Goal: Task Accomplishment & Management: Manage account settings

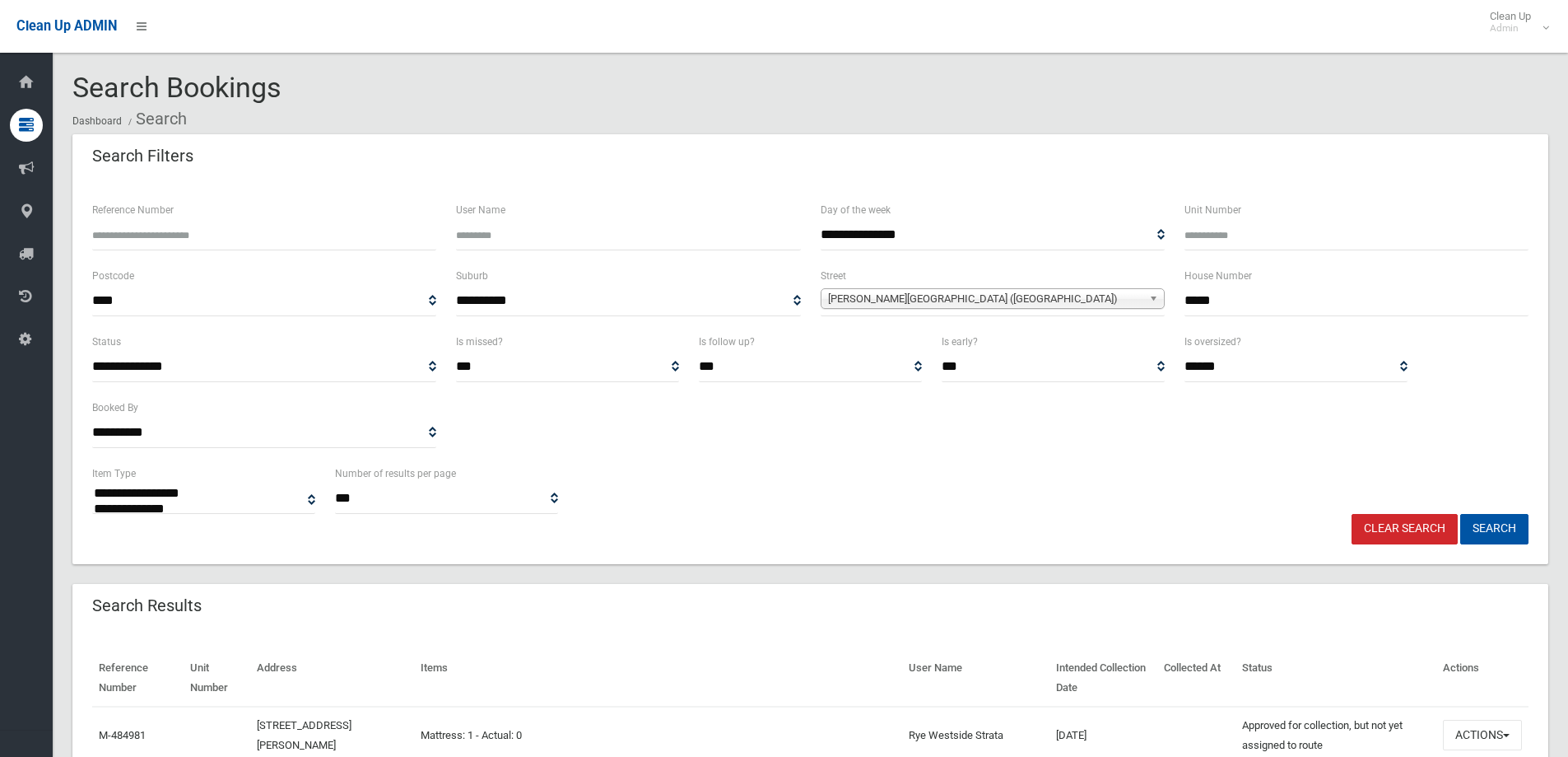
select select
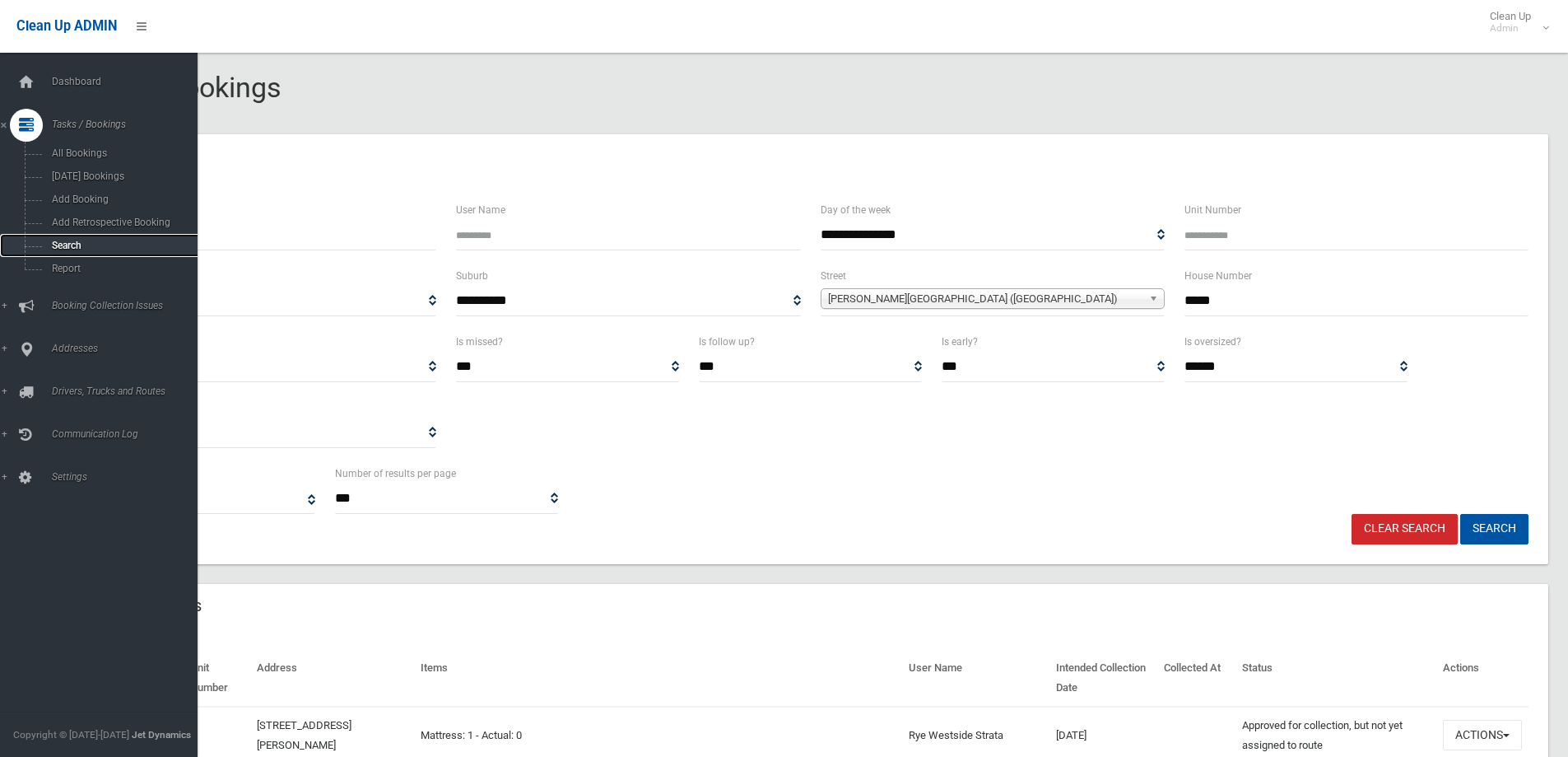
click at [62, 246] on span "Search" at bounding box center [121, 245] width 149 height 11
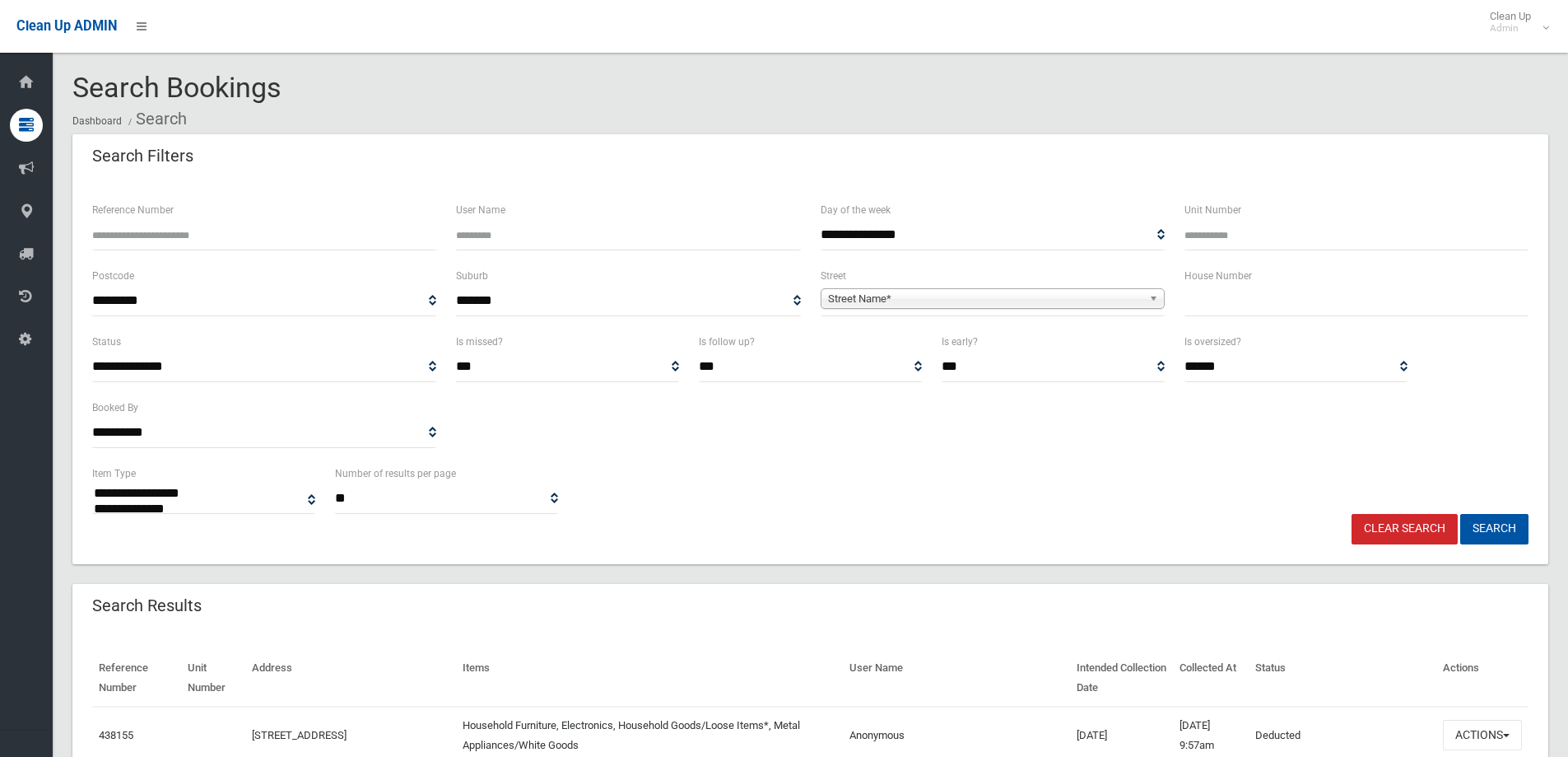
select select
click at [1214, 299] on input "text" at bounding box center [1357, 301] width 344 height 31
click at [102, 226] on input "Reference Number" at bounding box center [264, 235] width 344 height 31
type input "******"
click at [1483, 524] on button "Search" at bounding box center [1495, 529] width 69 height 31
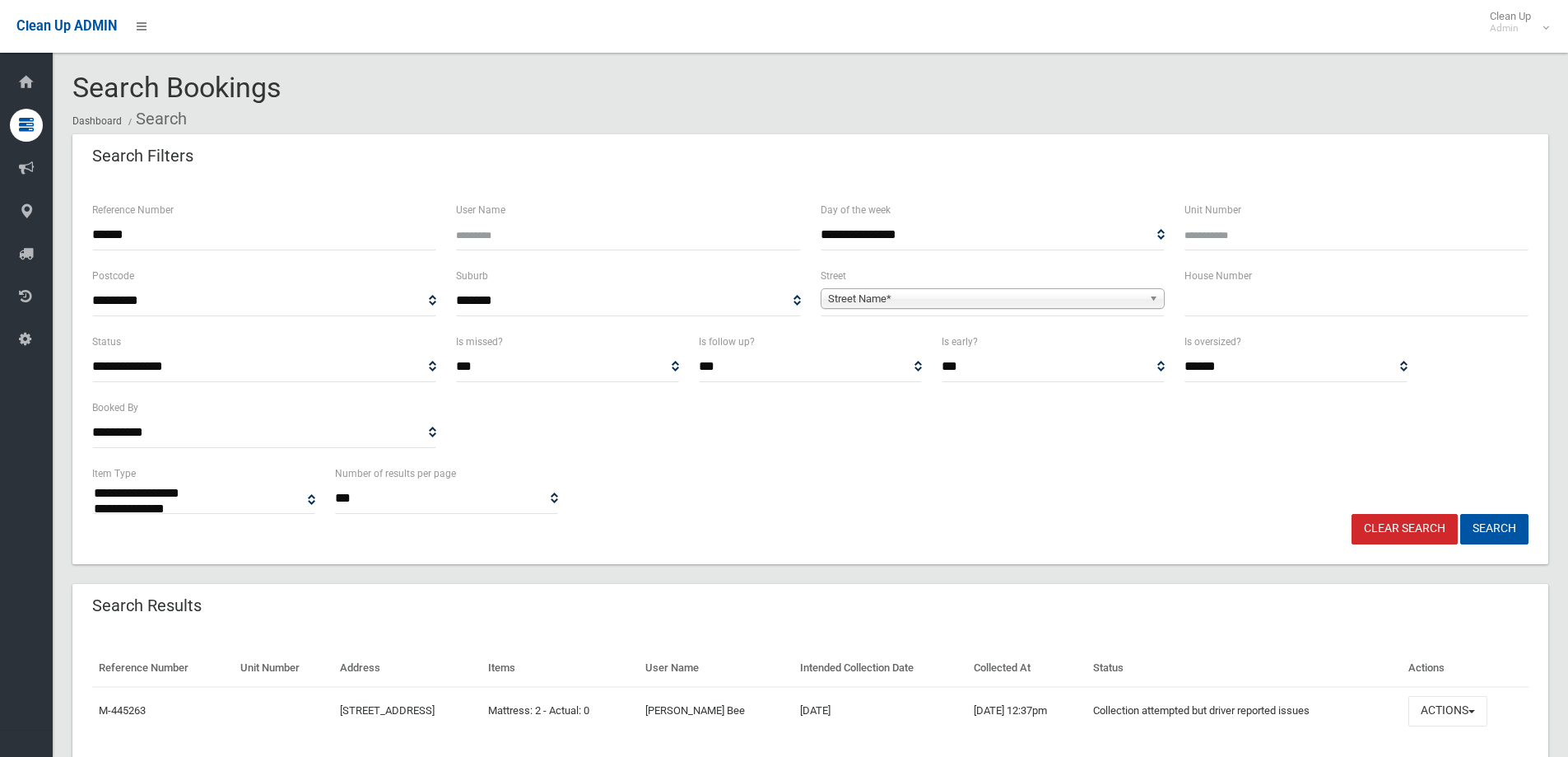
select select
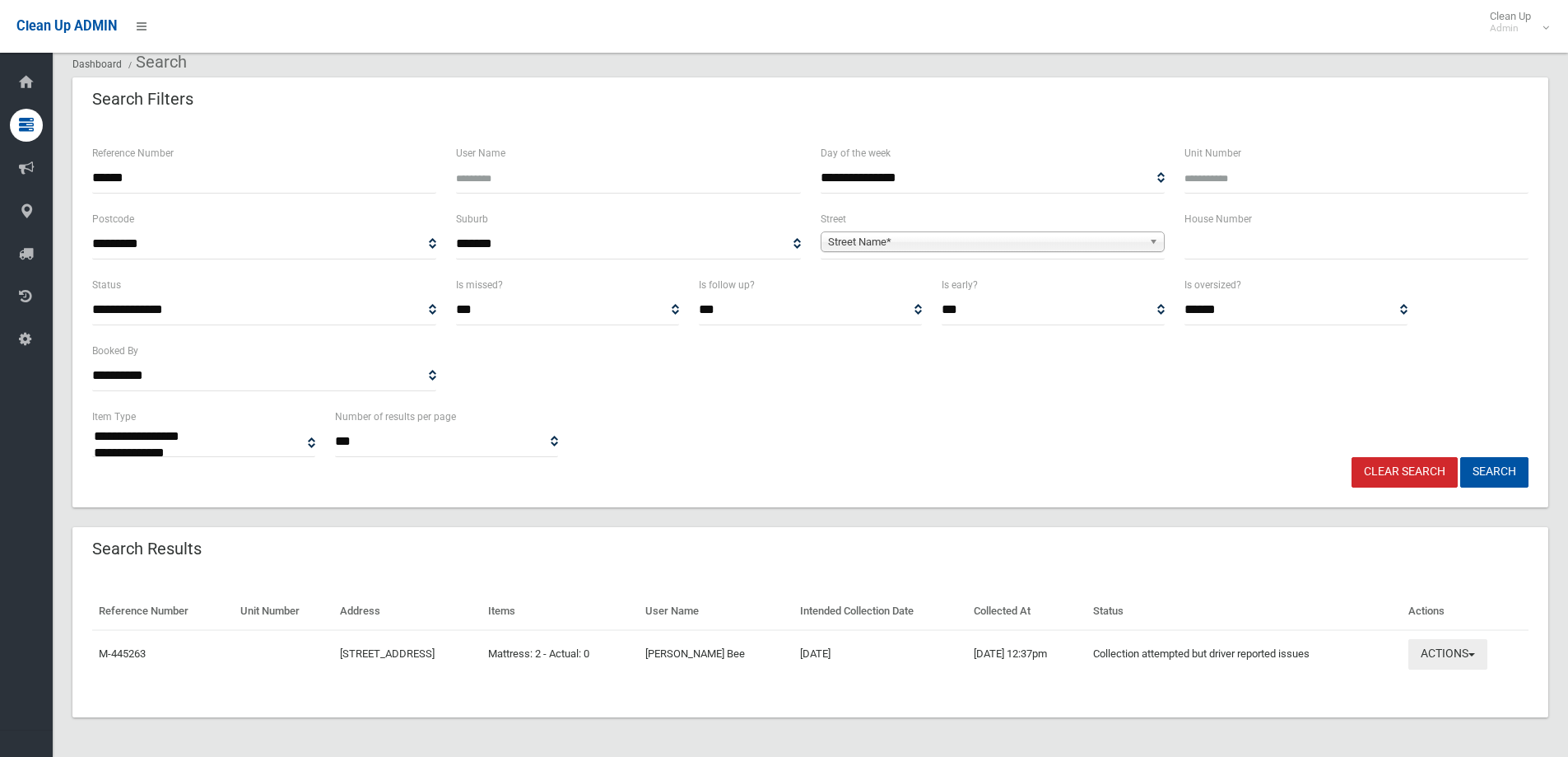
click at [1461, 657] on button "Actions" at bounding box center [1448, 654] width 79 height 31
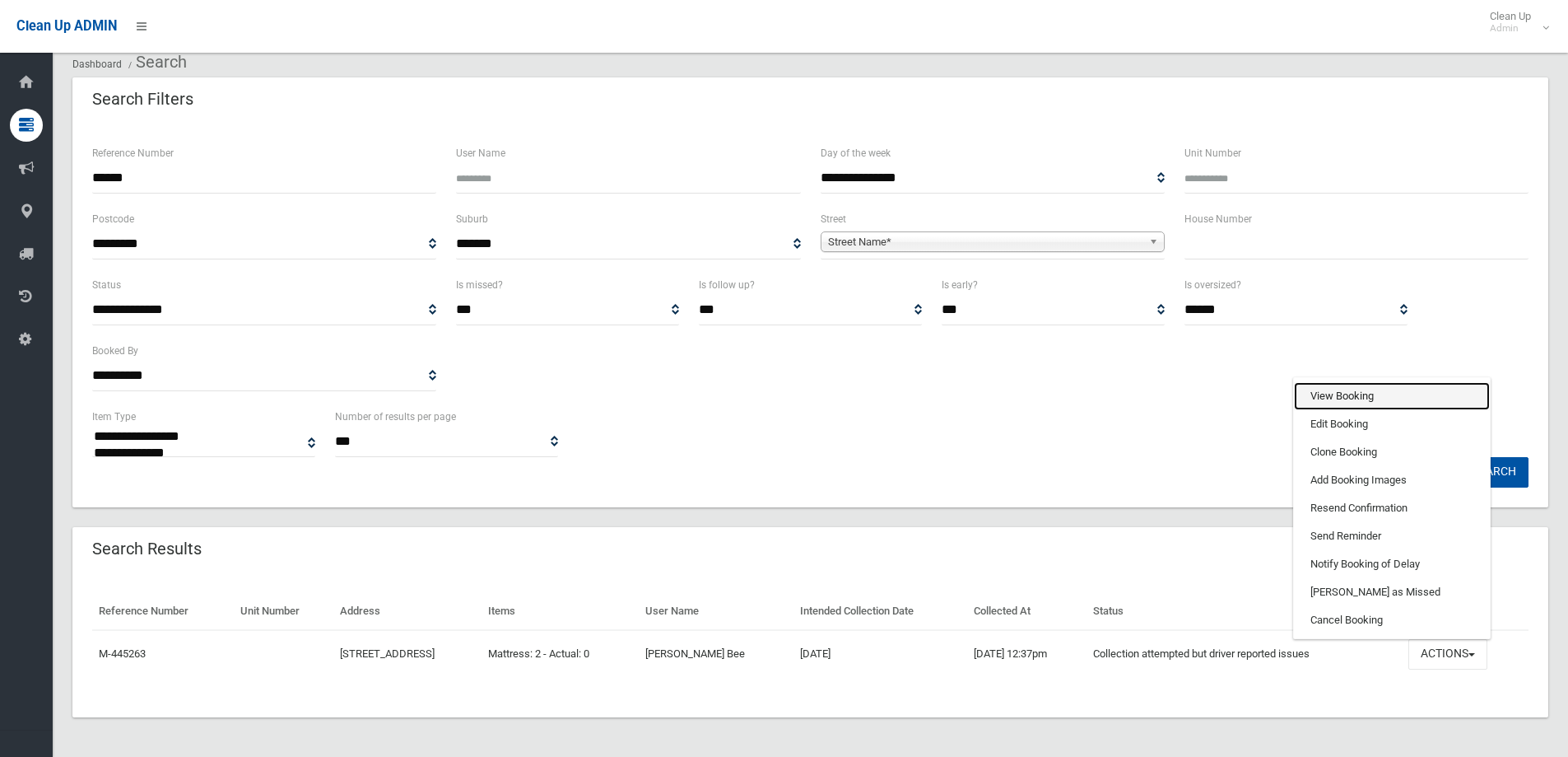
click at [1337, 397] on link "View Booking" at bounding box center [1392, 397] width 196 height 28
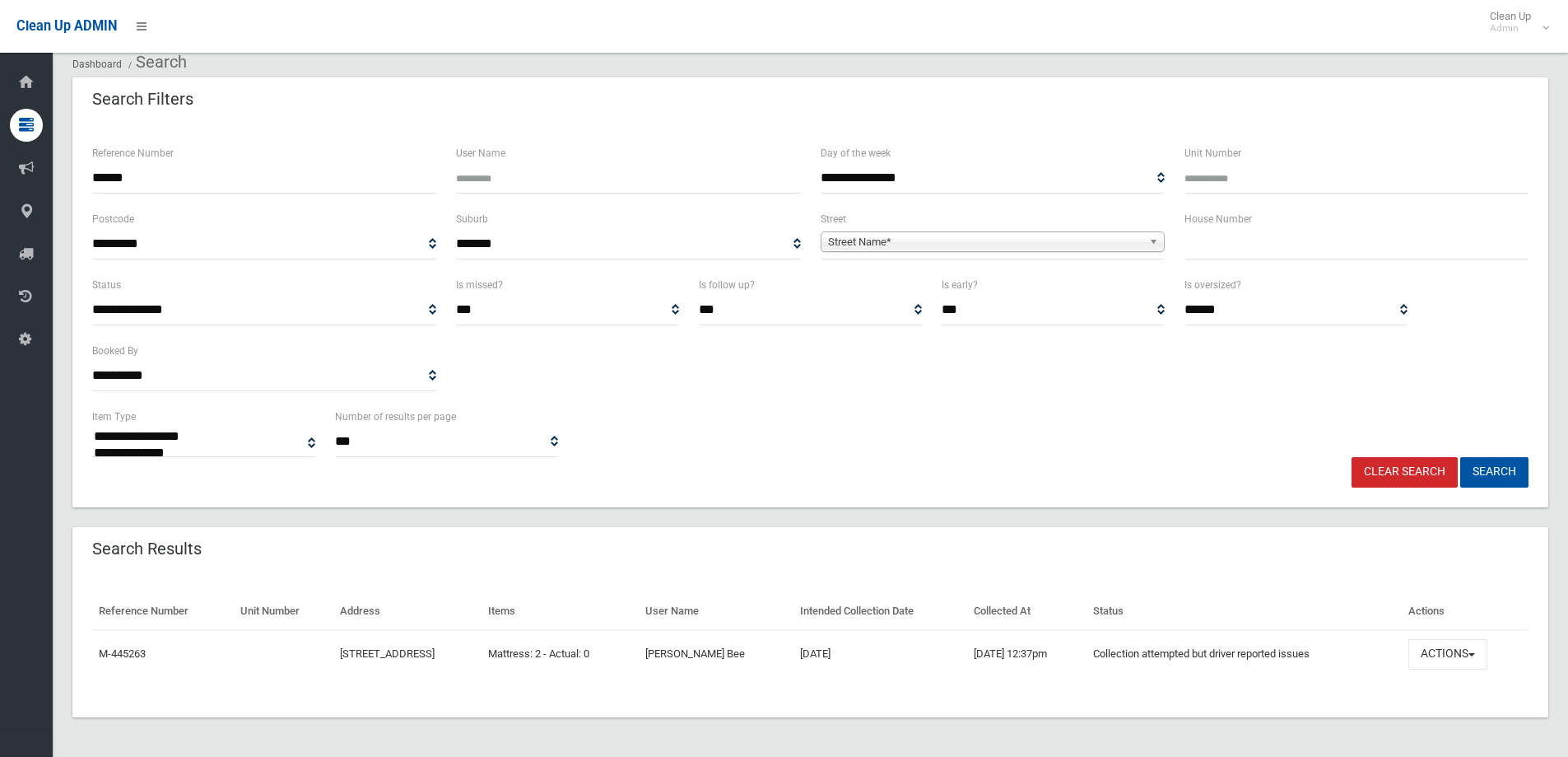
scroll to position [0, 0]
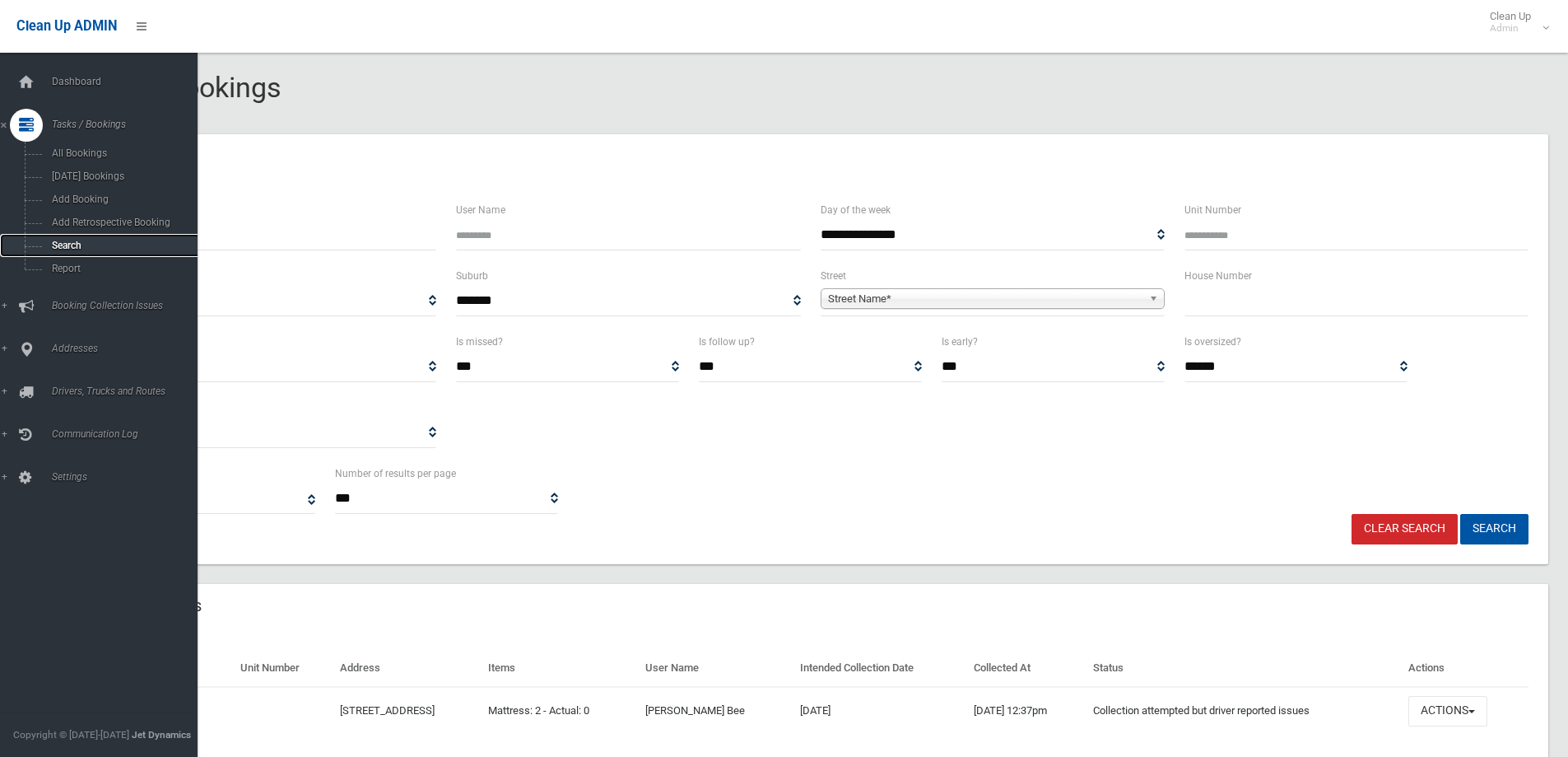
click at [64, 248] on span "Search" at bounding box center [121, 245] width 149 height 11
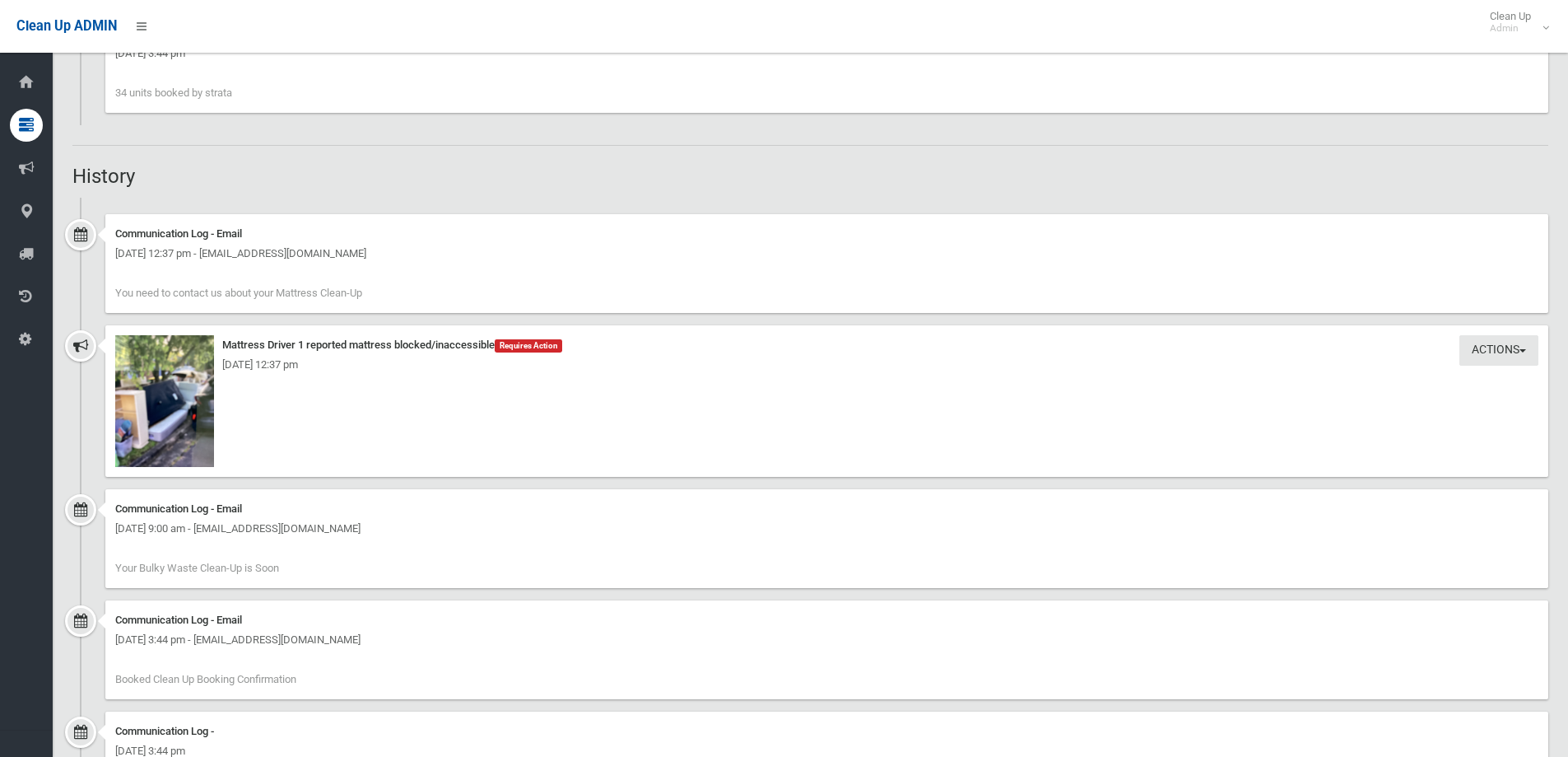
scroll to position [1236, 0]
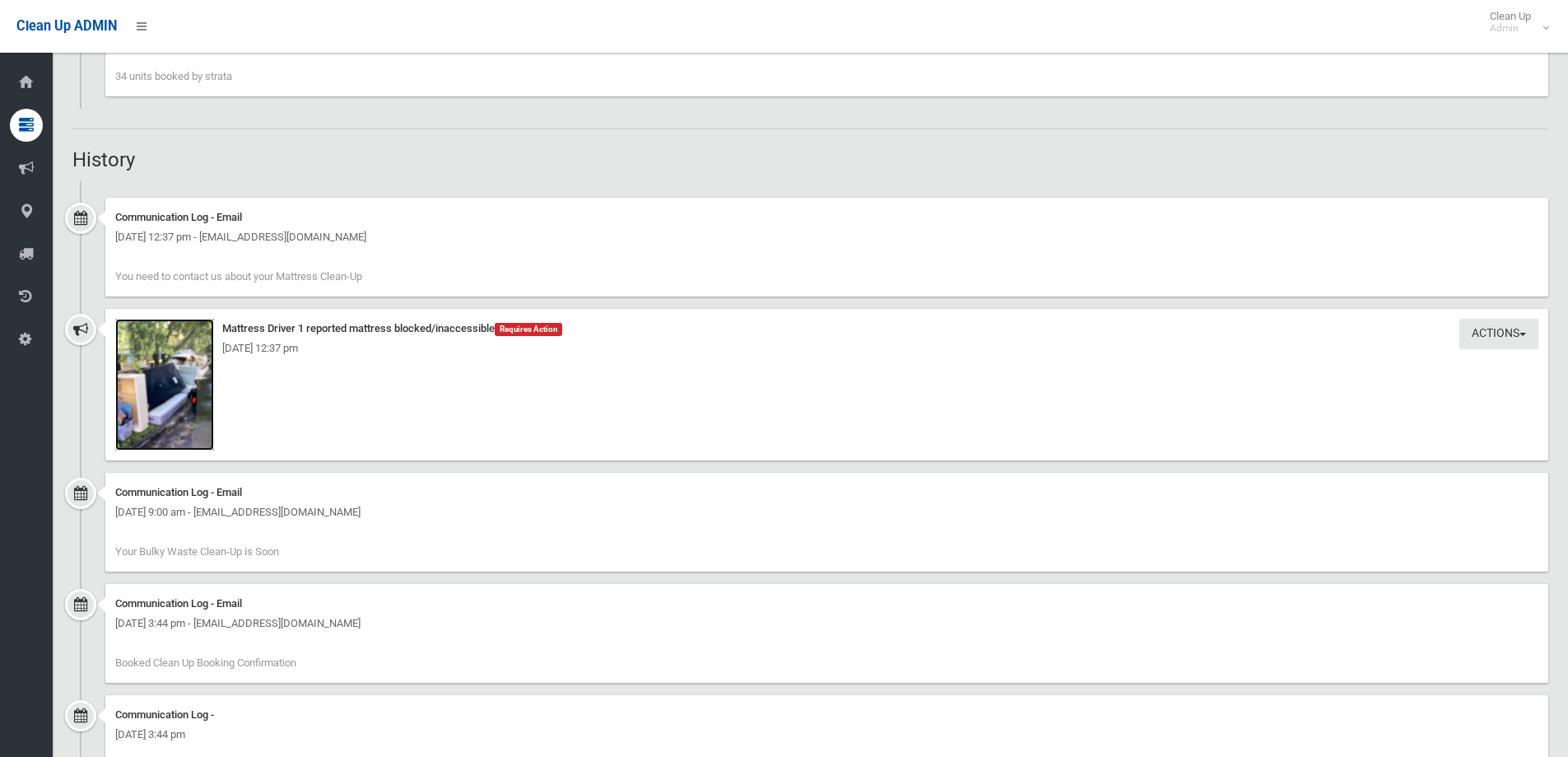
click at [151, 412] on img at bounding box center [165, 385] width 99 height 132
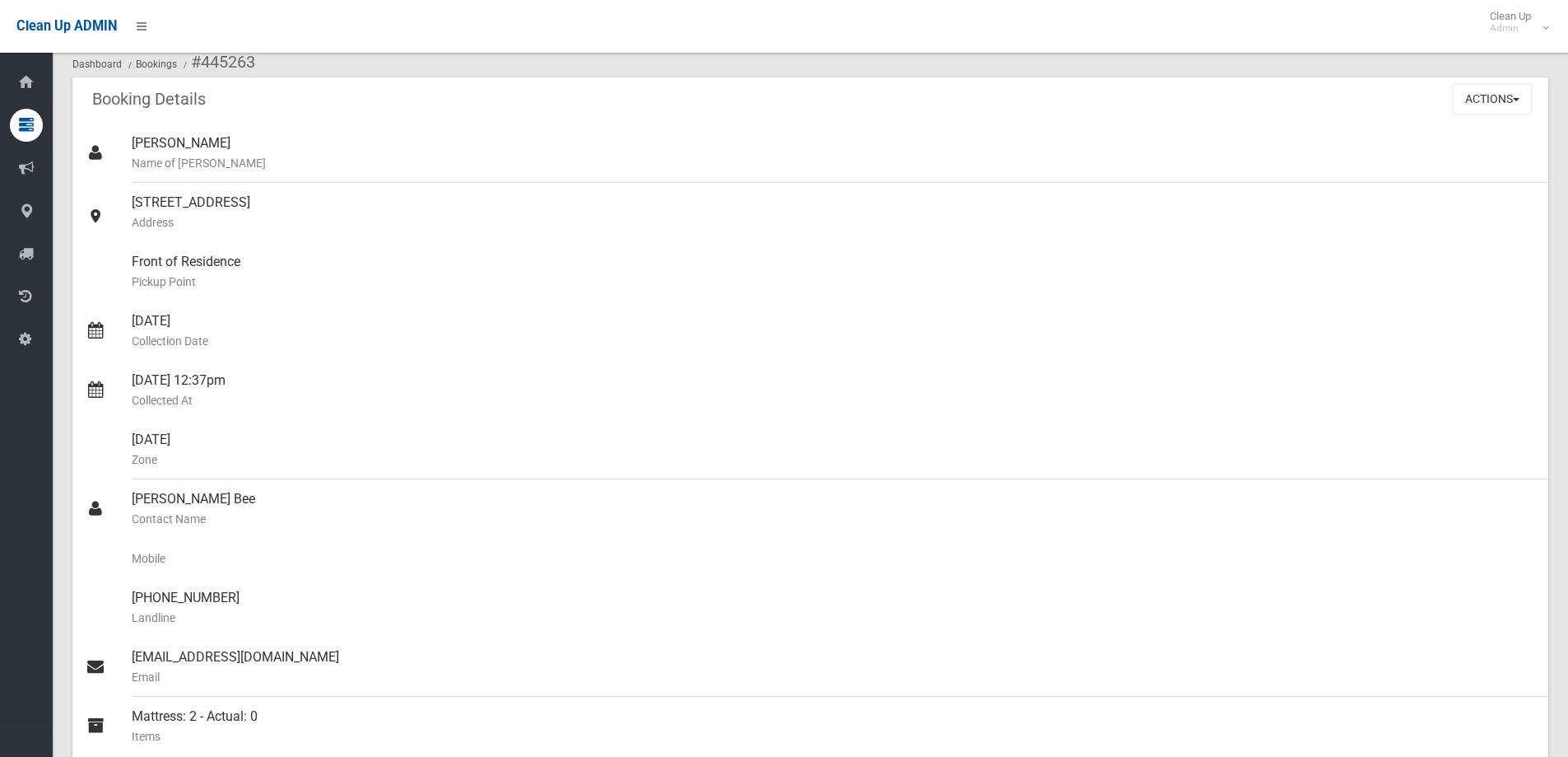
scroll to position [82, 0]
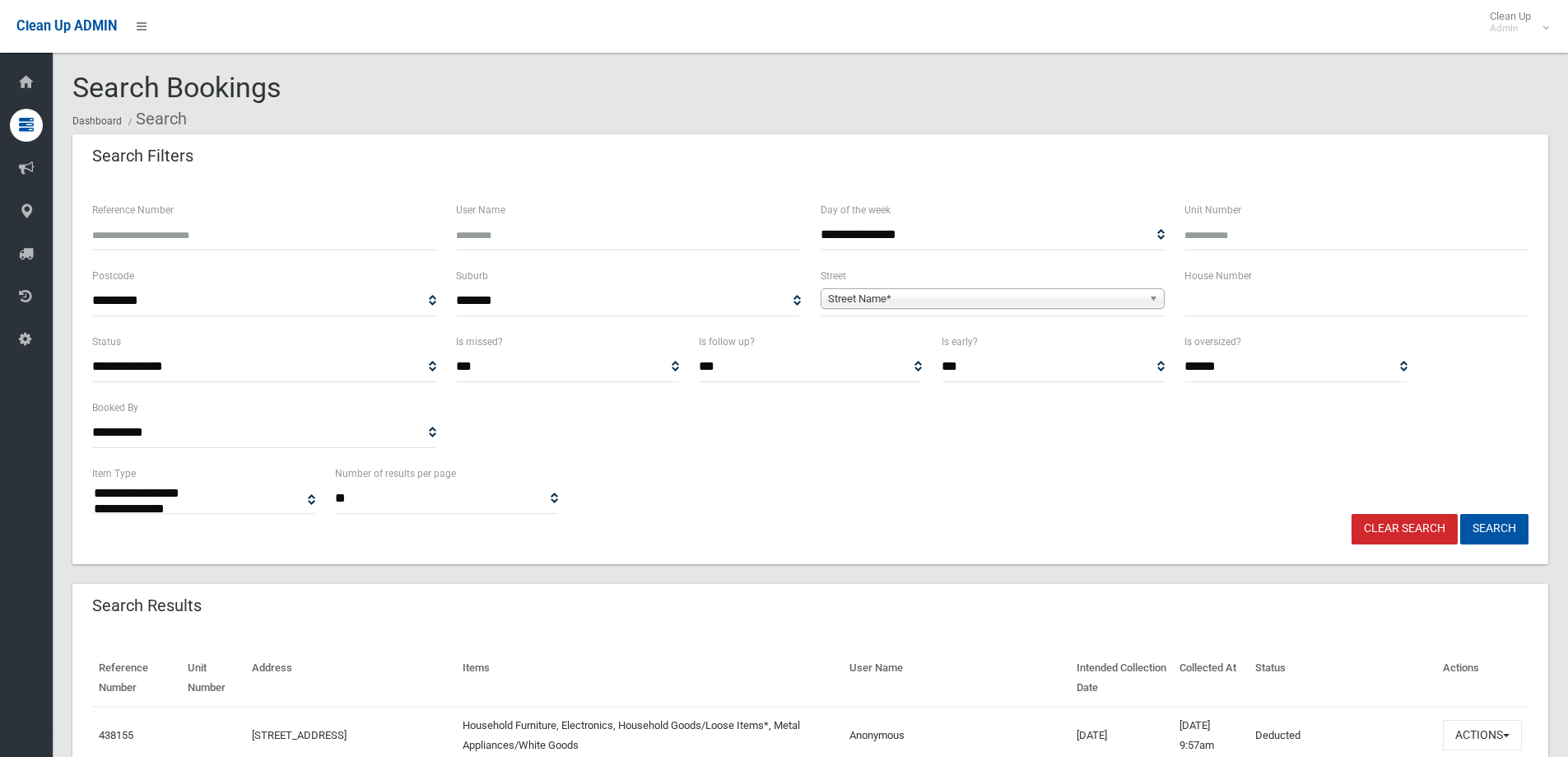
select select
click at [1226, 301] on input "text" at bounding box center [1357, 301] width 344 height 31
type input "*****"
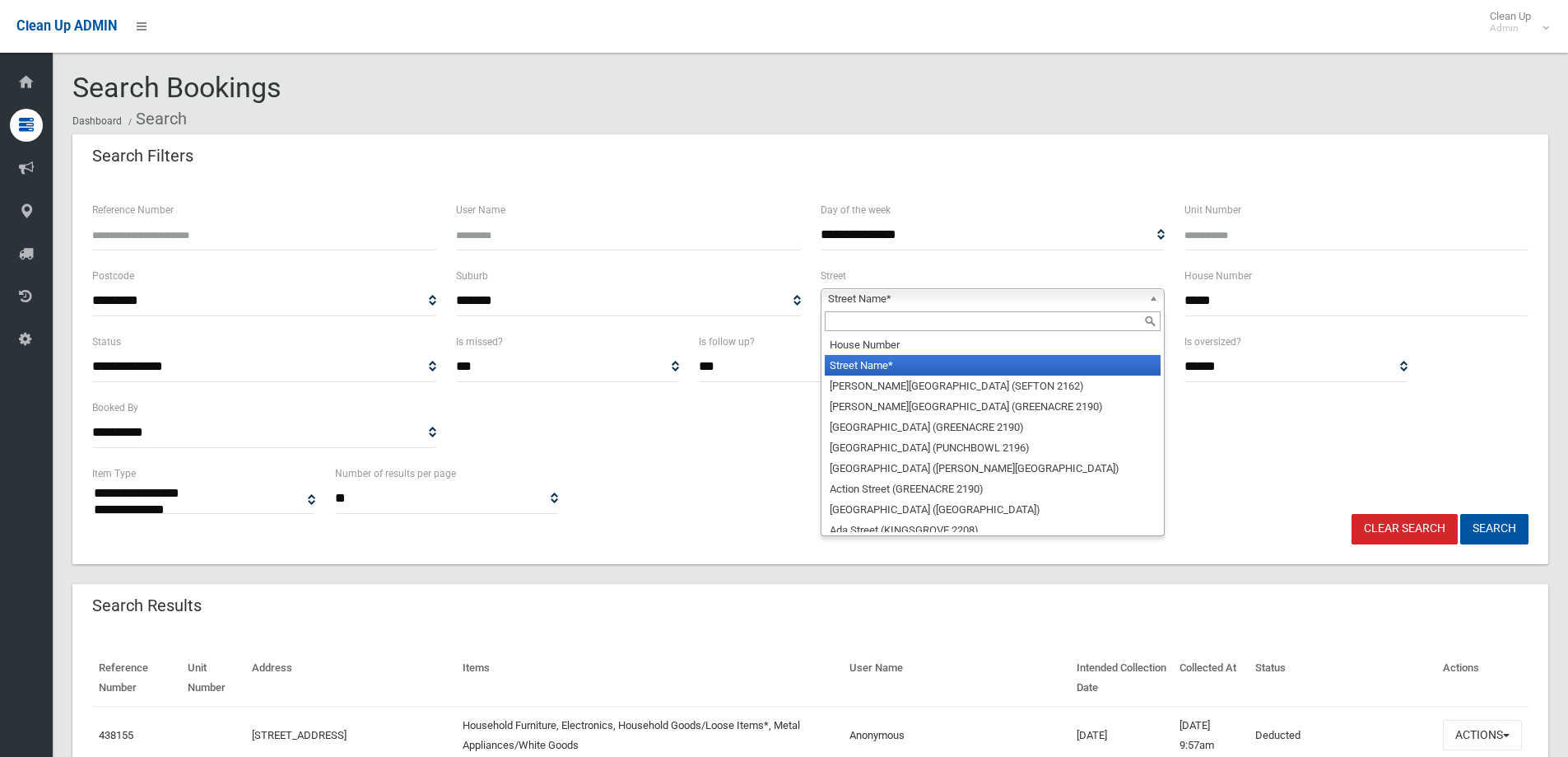
click at [855, 296] on span "Street Name*" at bounding box center [985, 299] width 314 height 19
click at [845, 313] on input "text" at bounding box center [992, 321] width 336 height 19
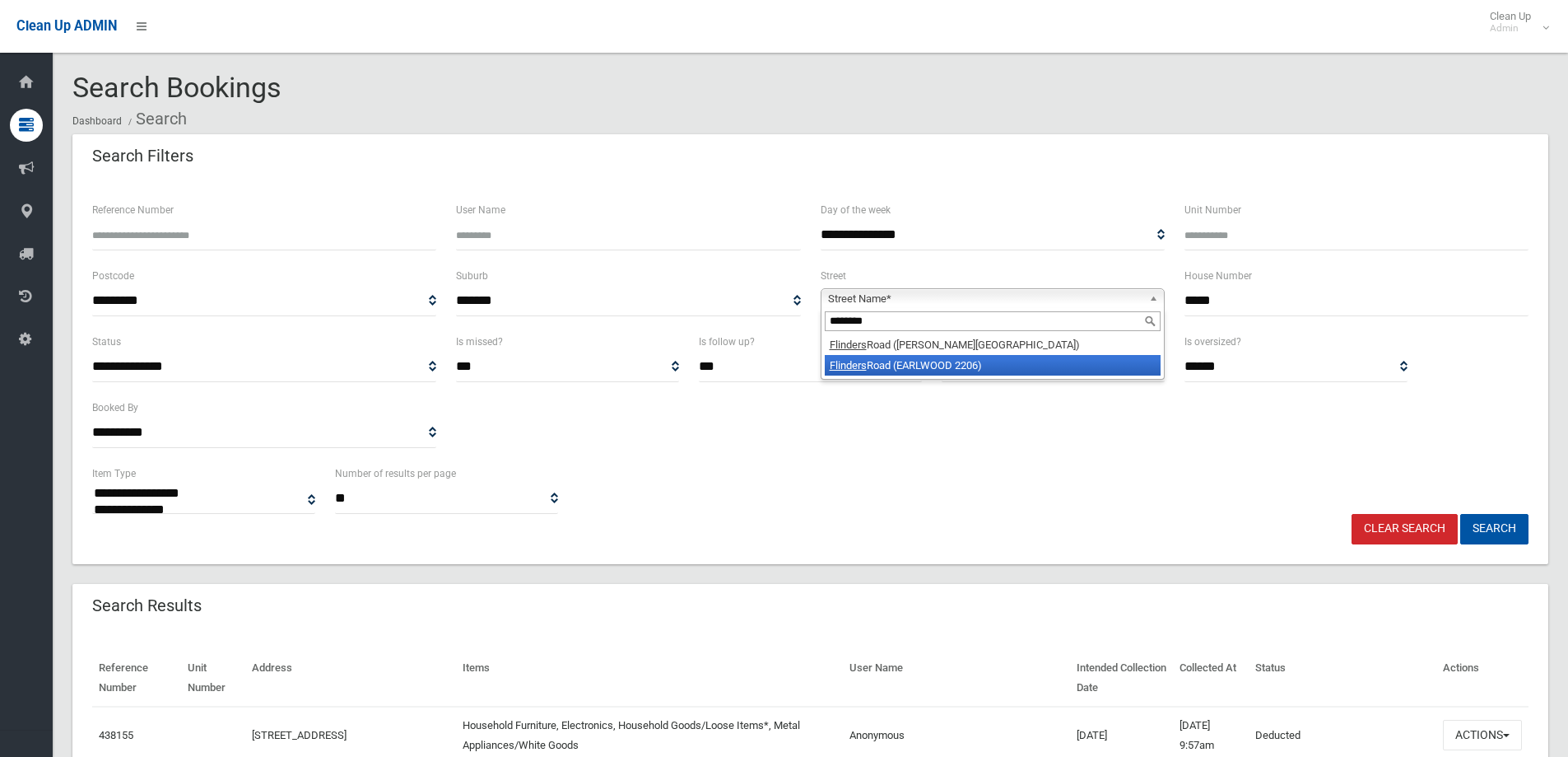
type input "********"
click at [908, 369] on li "Flinders Road (EARLWOOD 2206)" at bounding box center [992, 365] width 336 height 20
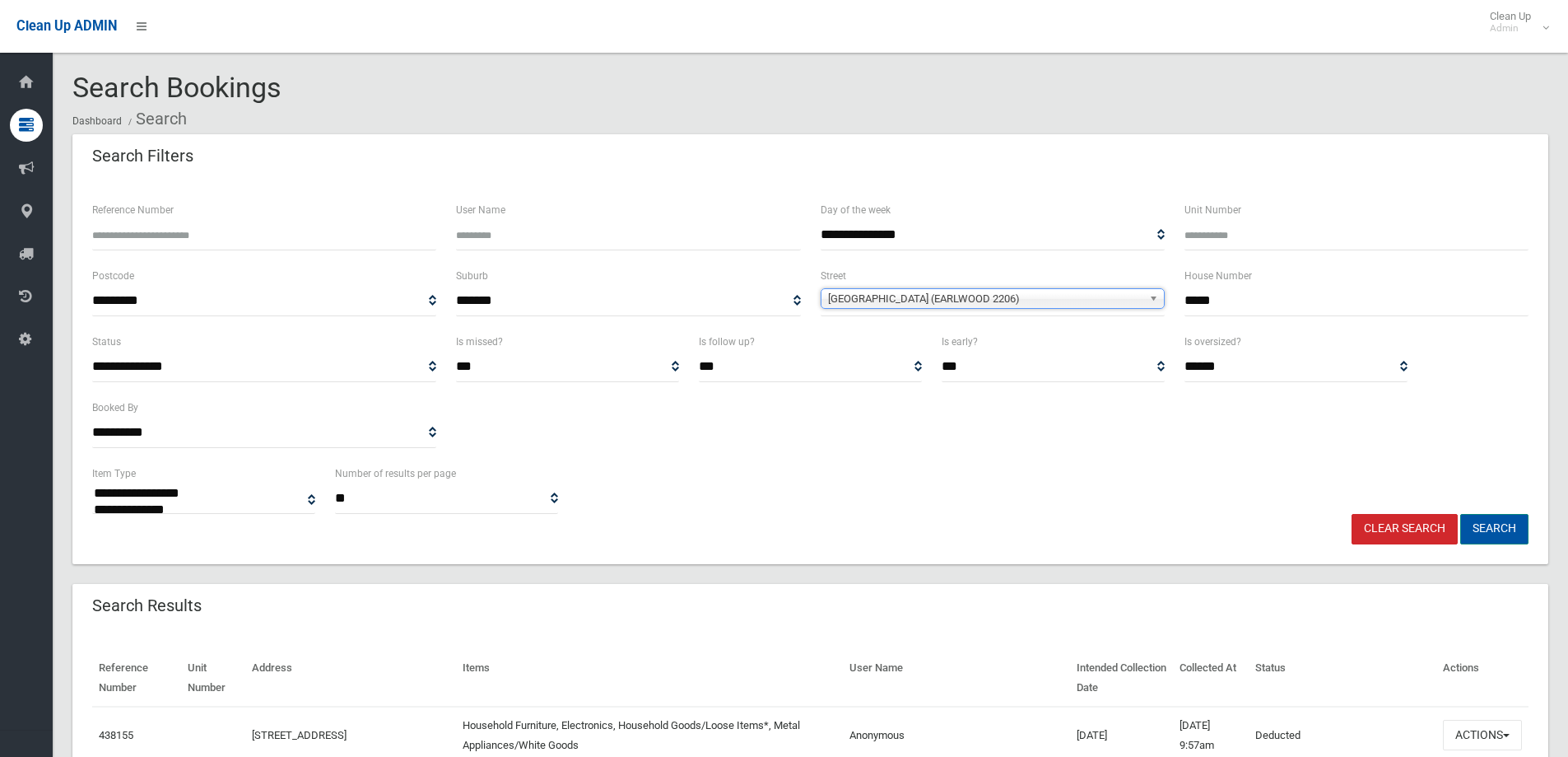
click at [1498, 531] on button "Search" at bounding box center [1495, 529] width 69 height 31
click at [1489, 529] on button "Search" at bounding box center [1495, 529] width 69 height 31
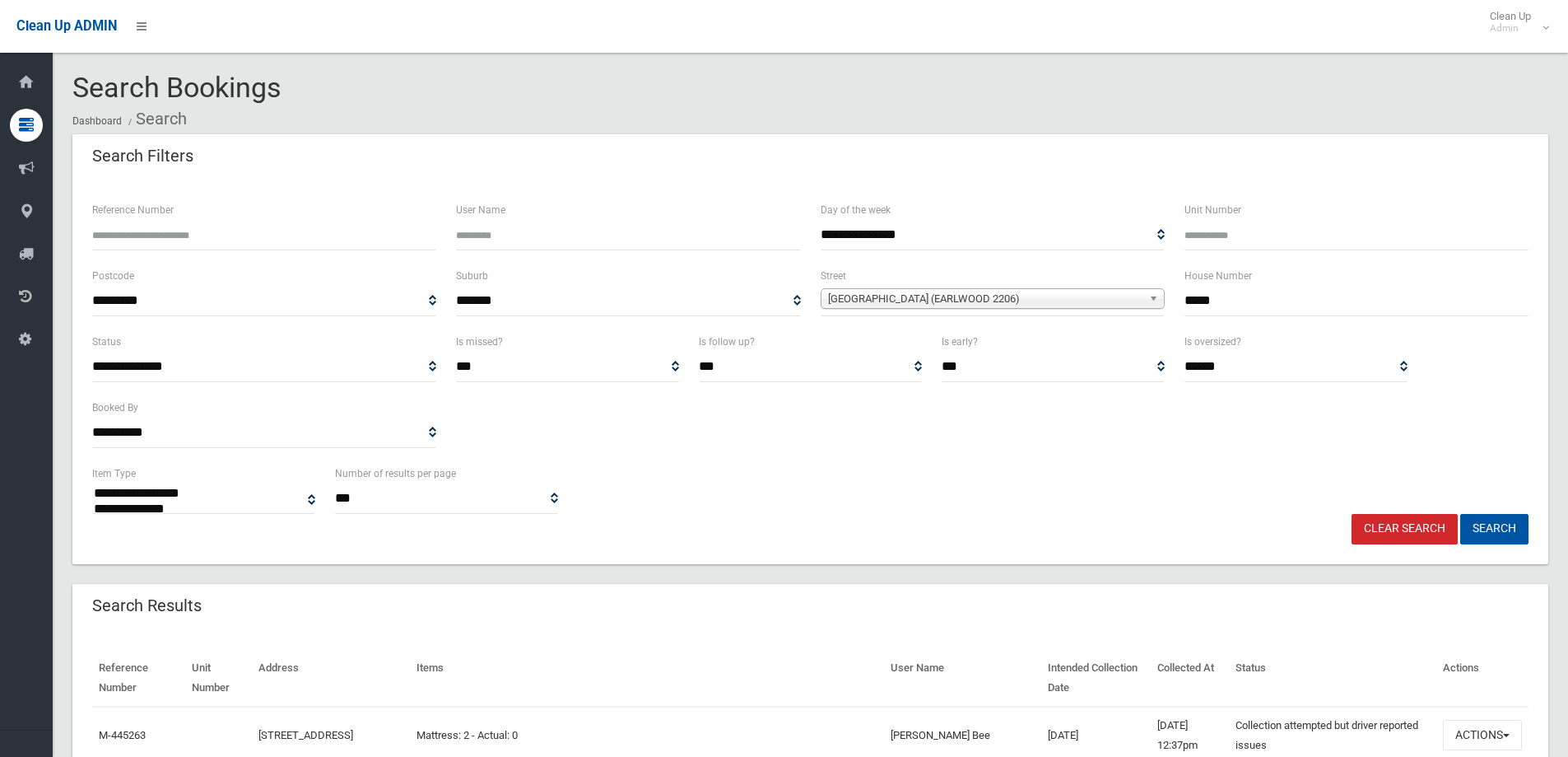
select select
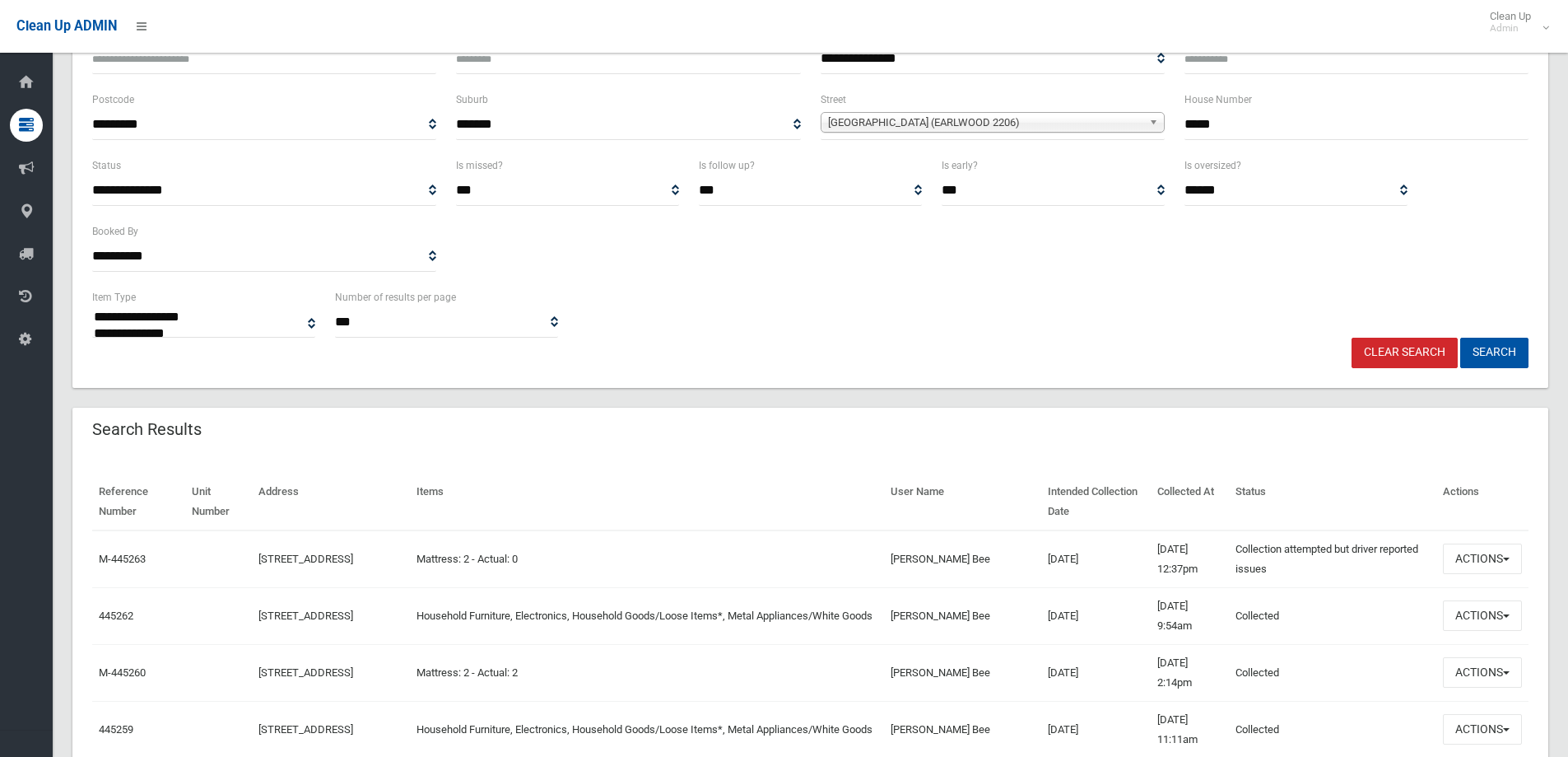
scroll to position [330, 0]
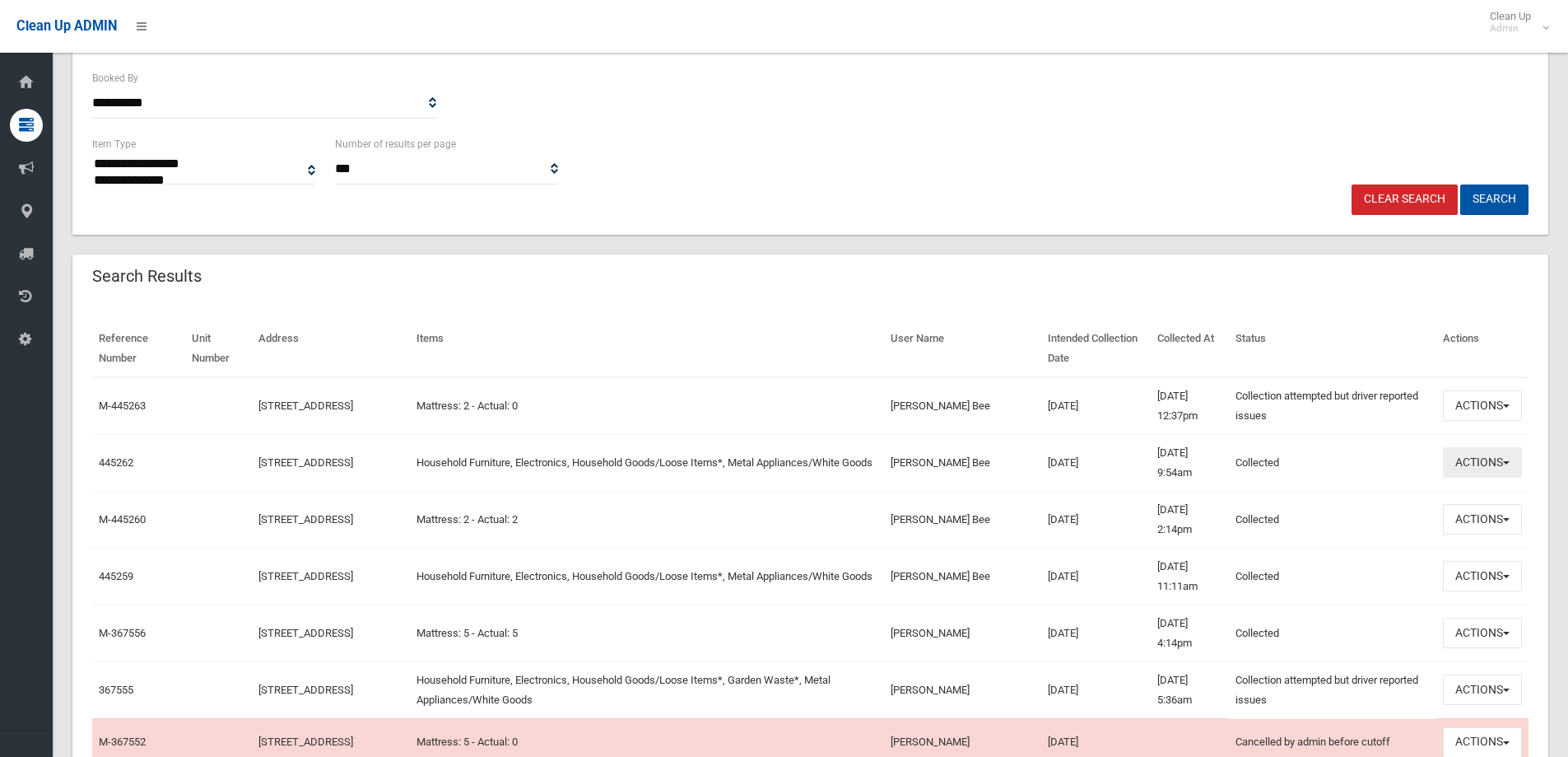
click at [1486, 463] on button "Actions" at bounding box center [1483, 462] width 79 height 31
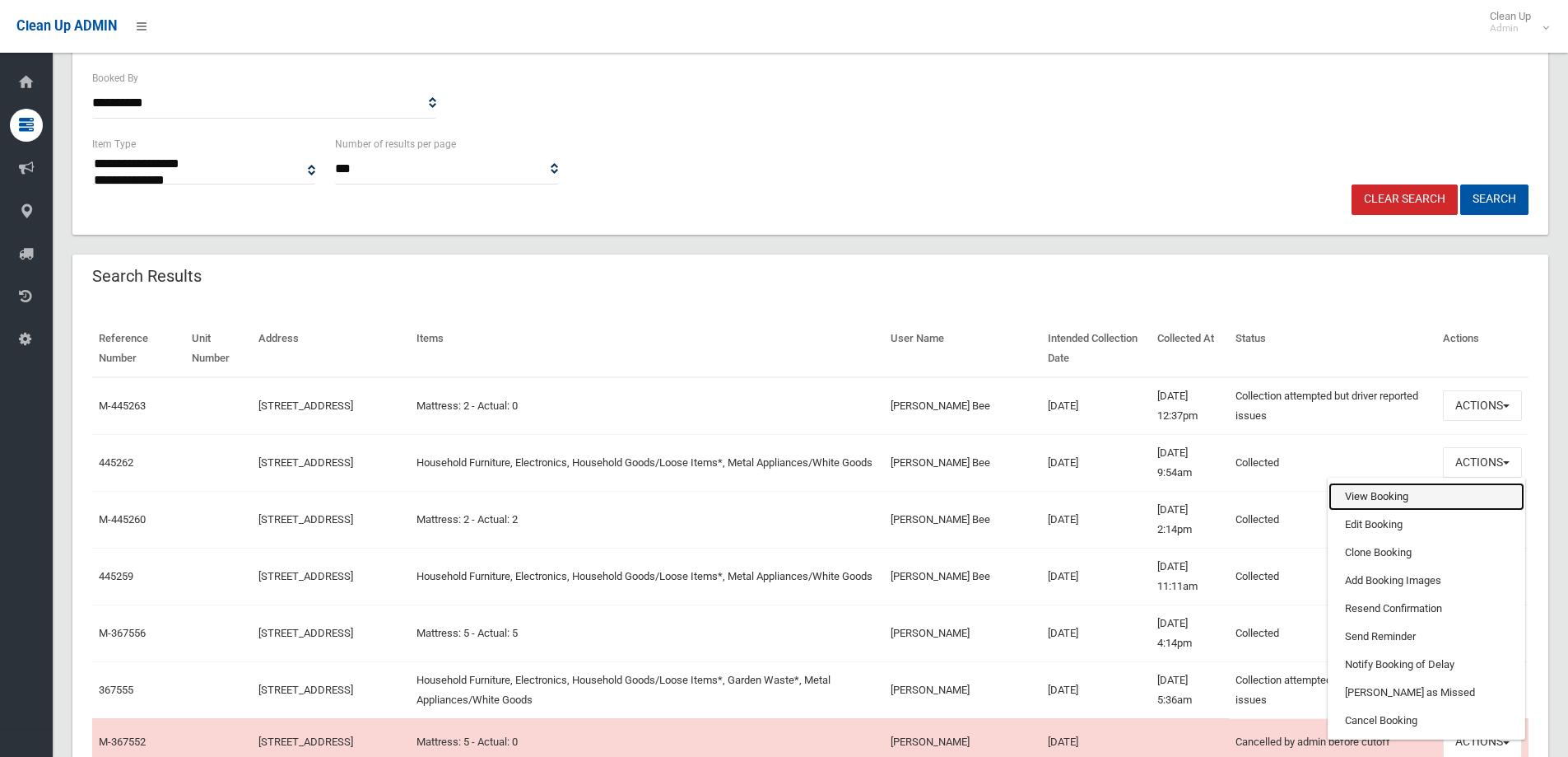
click at [1371, 494] on link "View Booking" at bounding box center [1426, 497] width 196 height 28
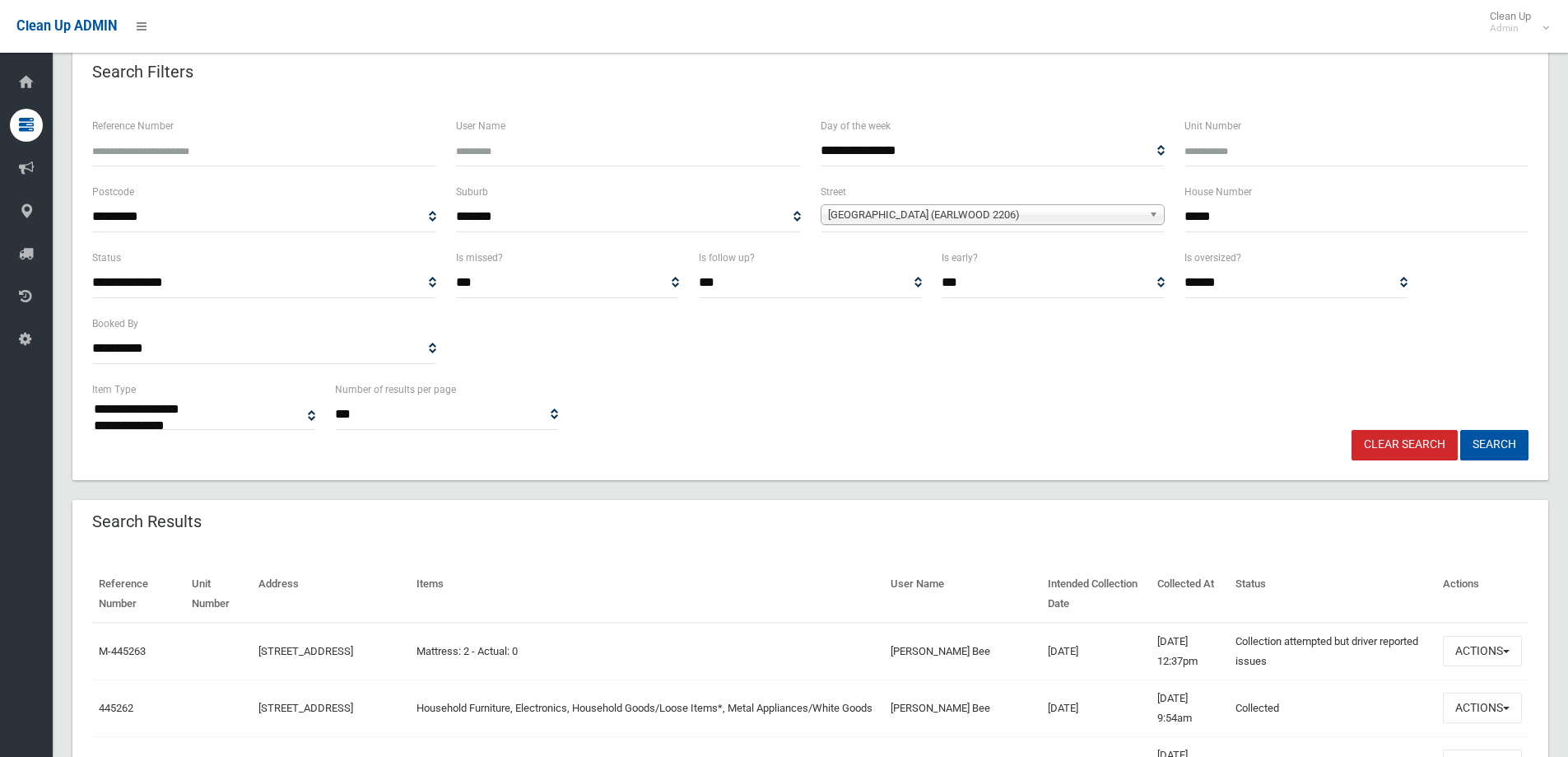
scroll to position [165, 0]
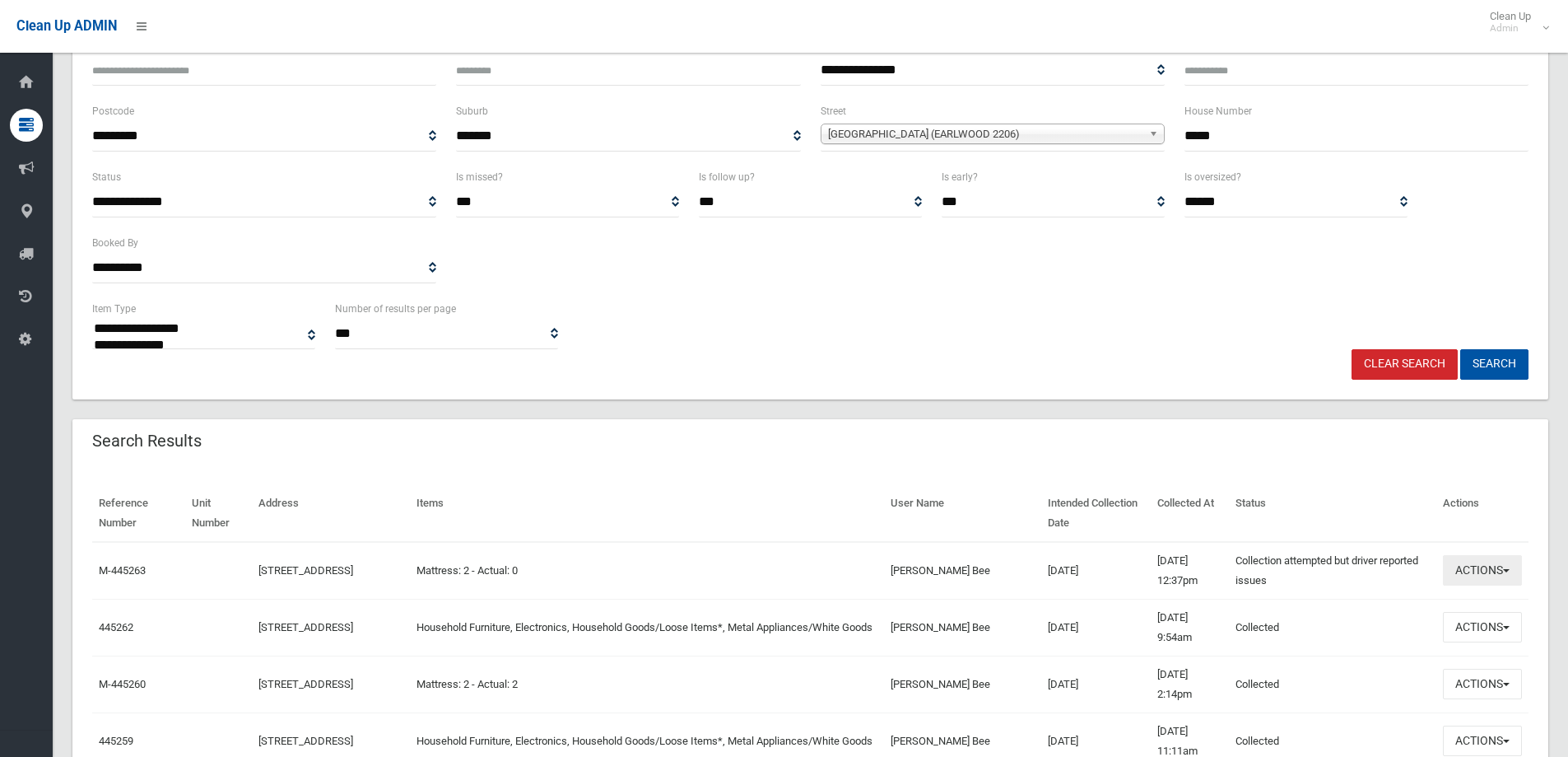
click at [1466, 569] on button "Actions" at bounding box center [1483, 570] width 79 height 31
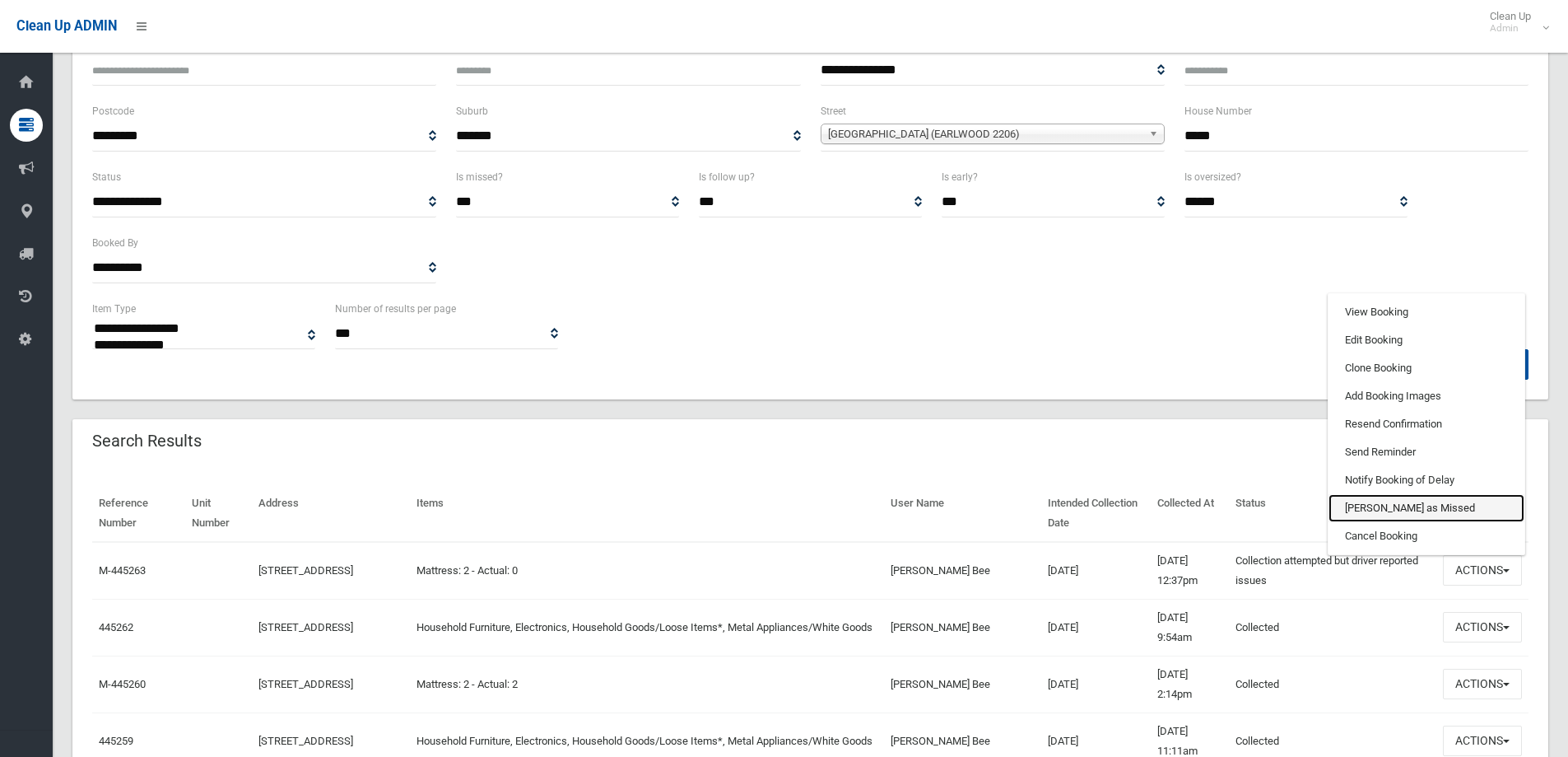
click at [1376, 509] on link "[PERSON_NAME] as Missed" at bounding box center [1426, 508] width 196 height 28
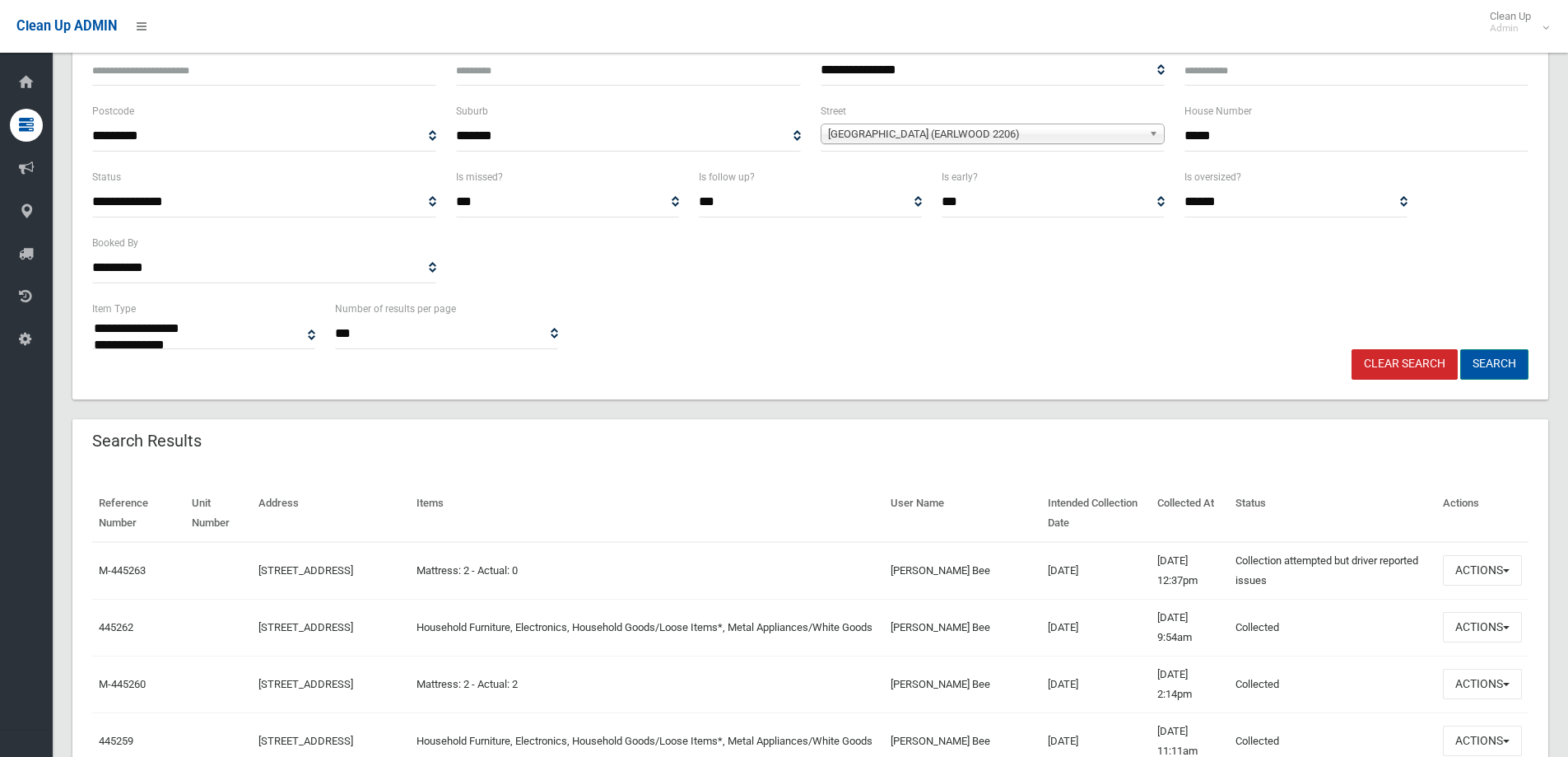
click at [1490, 370] on button "Search" at bounding box center [1495, 364] width 69 height 31
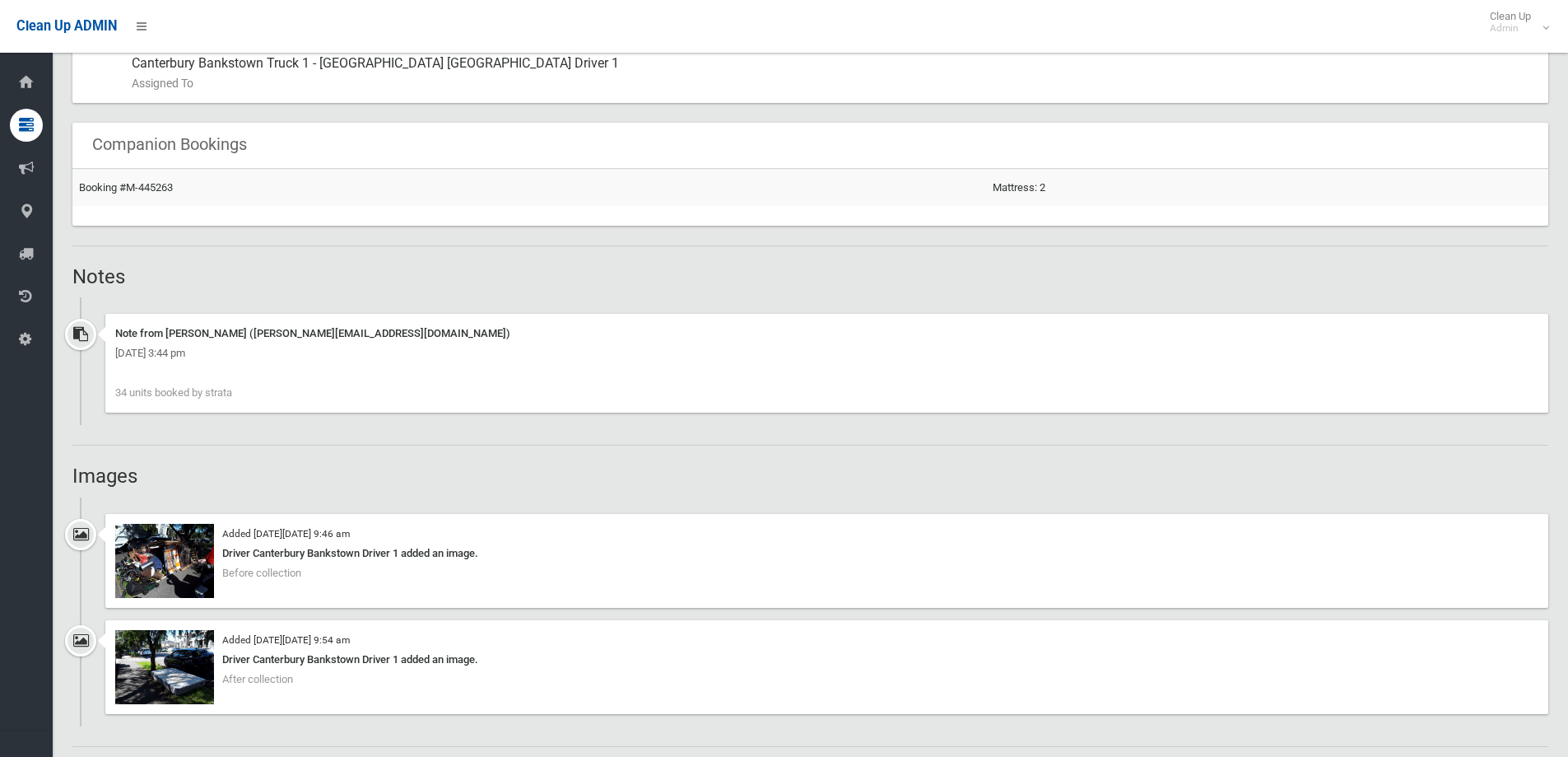
scroll to position [1236, 0]
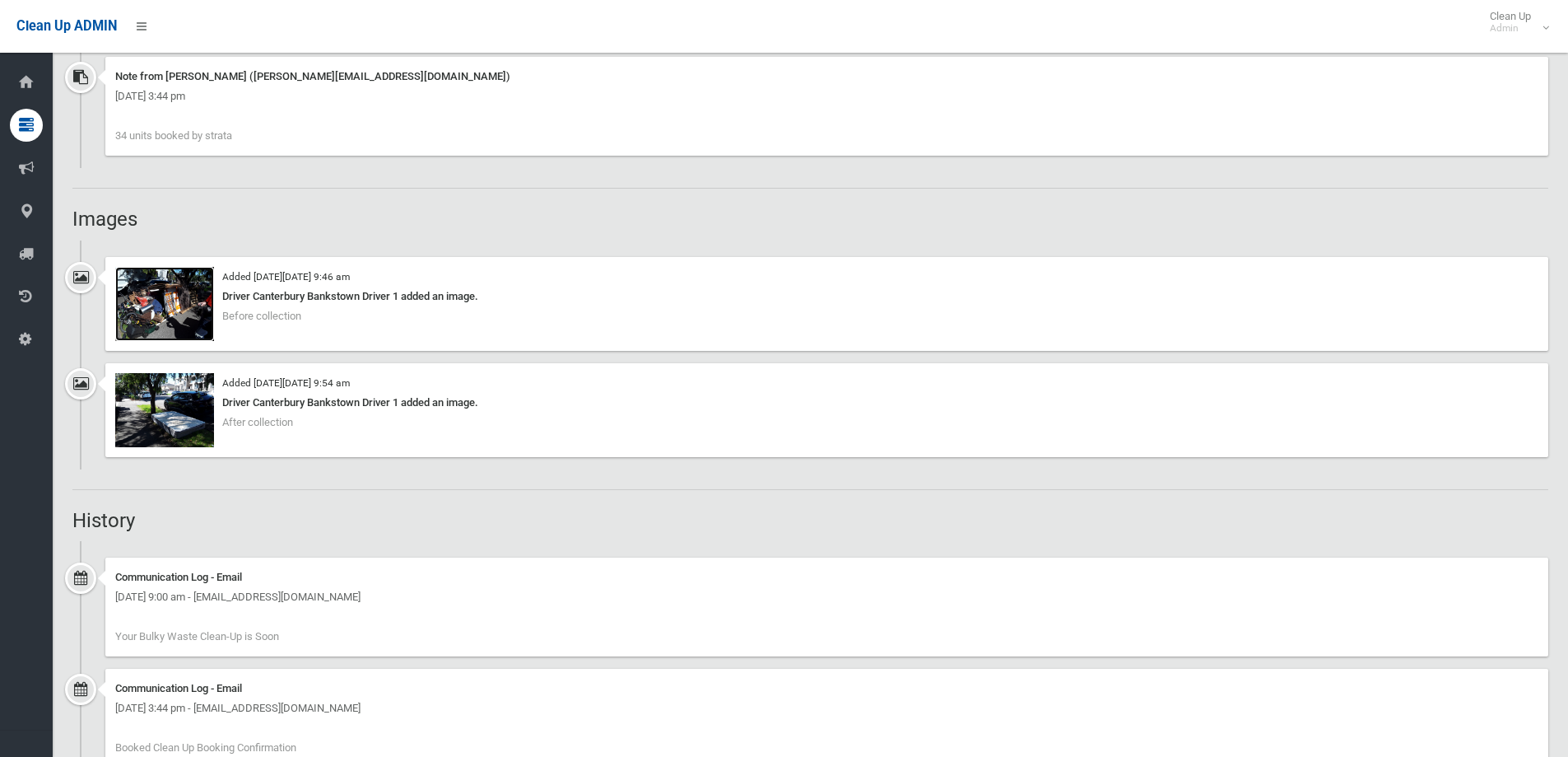
click at [165, 313] on img at bounding box center [165, 304] width 99 height 74
click at [183, 419] on img at bounding box center [165, 410] width 99 height 74
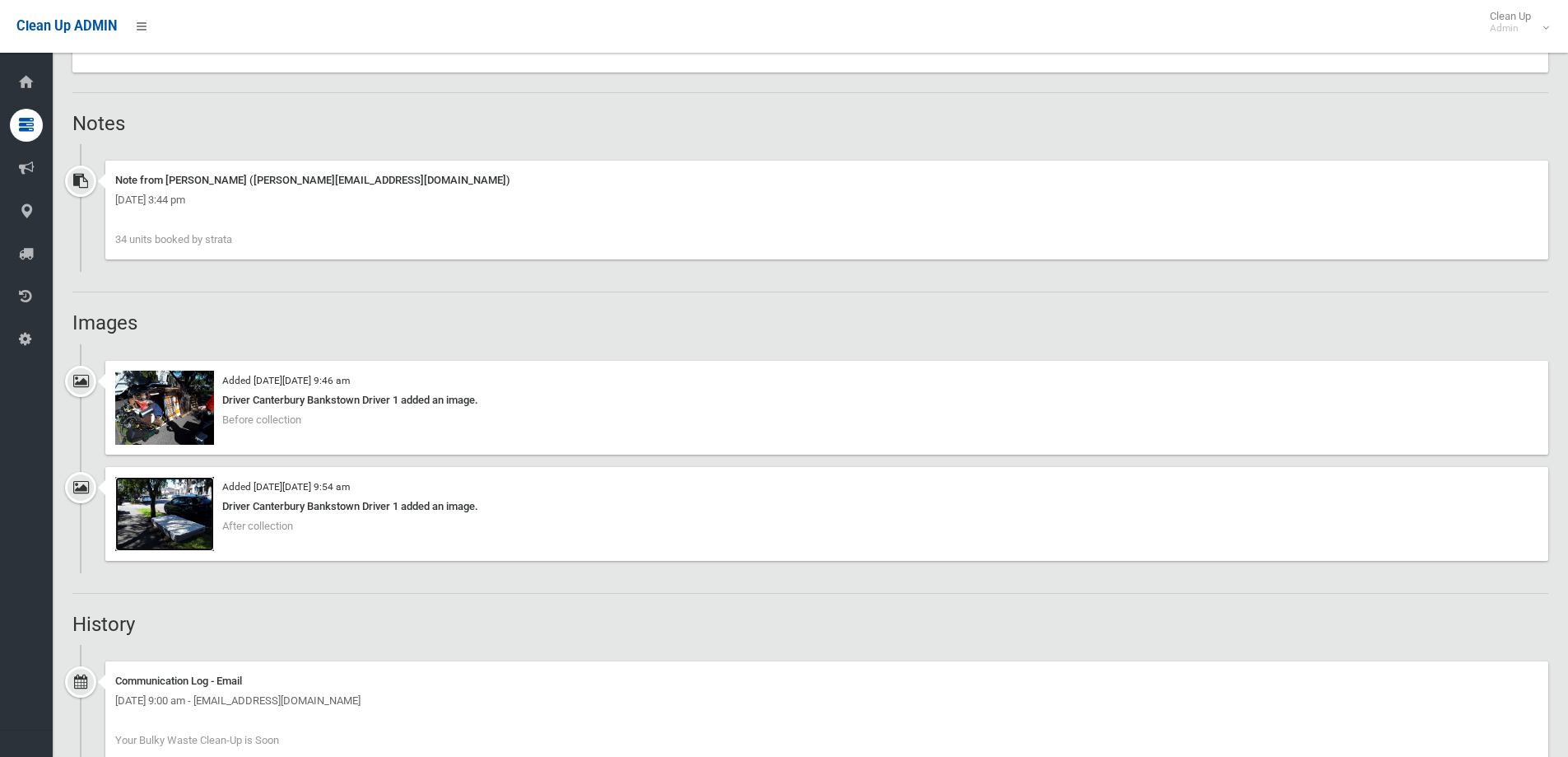
scroll to position [659, 0]
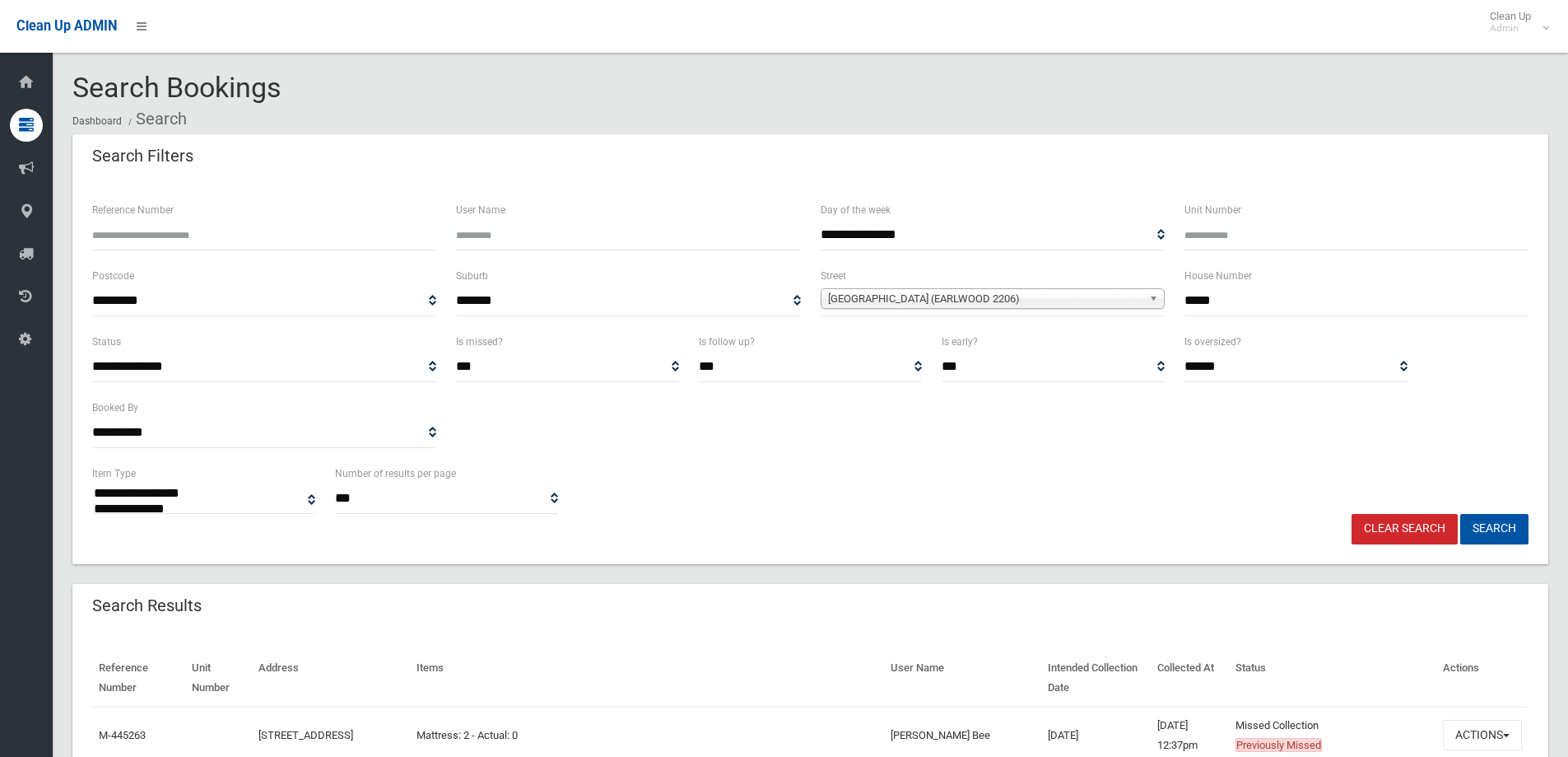
select select
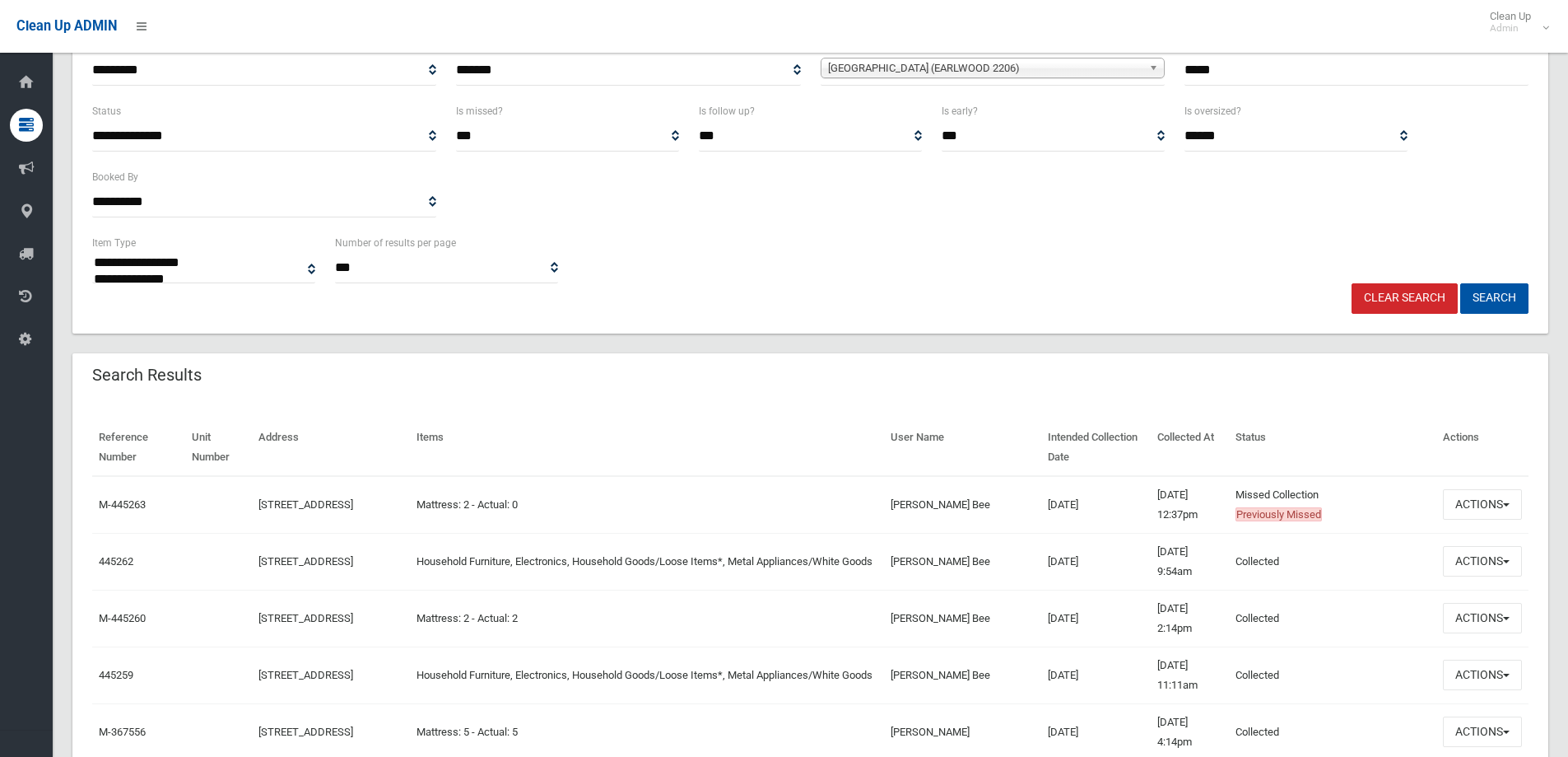
scroll to position [247, 0]
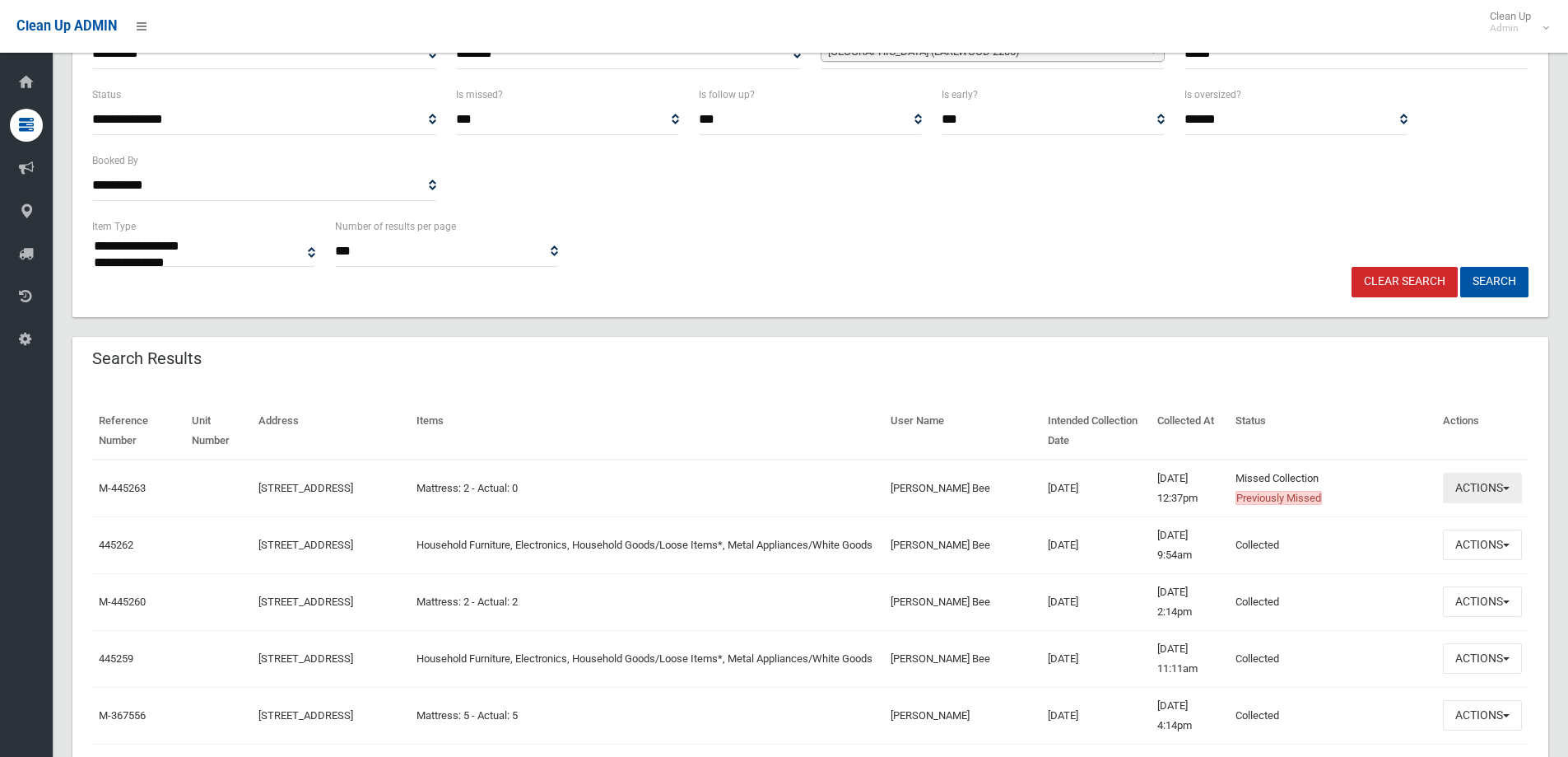
click at [1473, 498] on button "Actions" at bounding box center [1483, 487] width 79 height 31
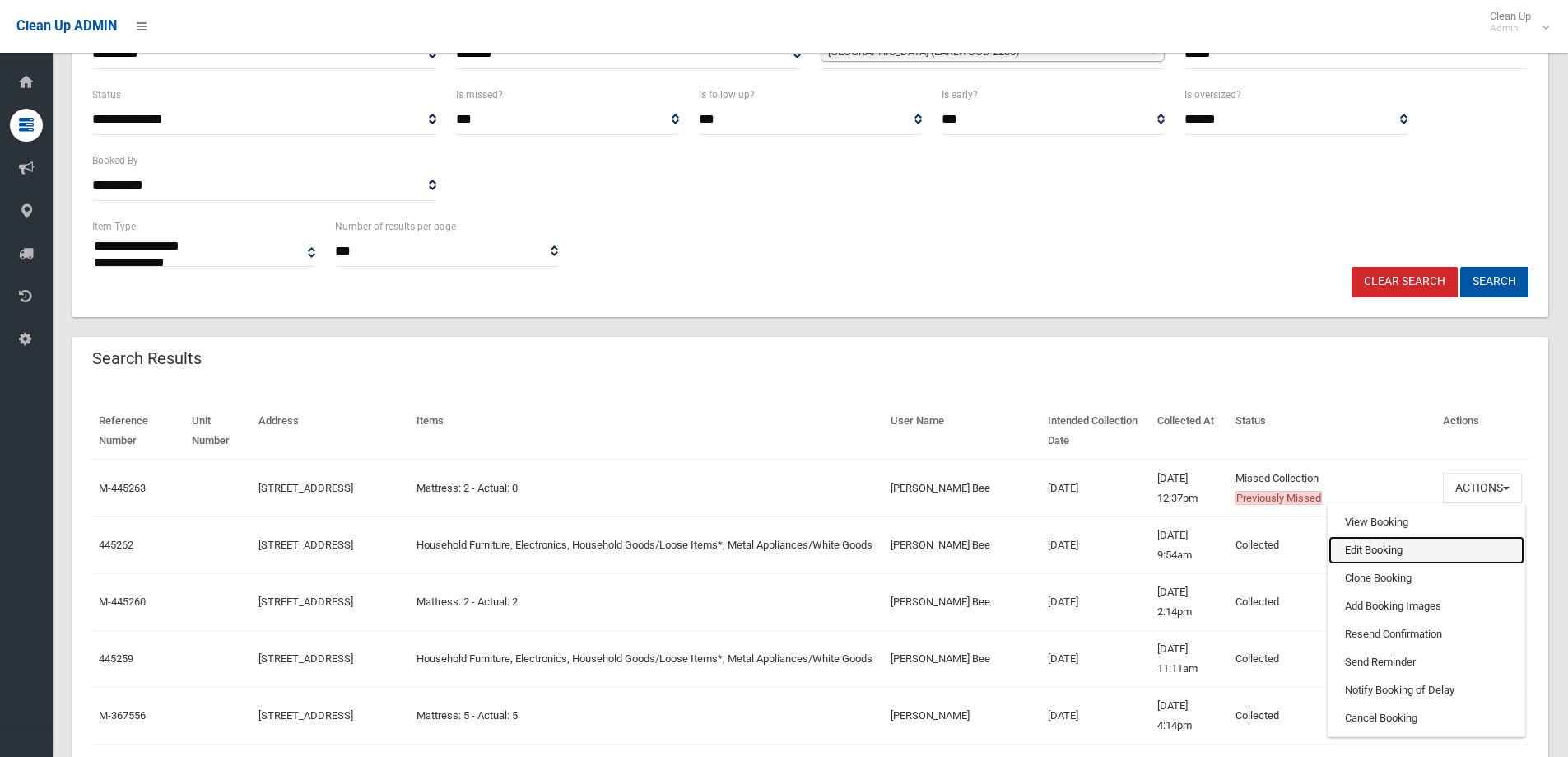
click at [1367, 546] on link "Edit Booking" at bounding box center [1426, 550] width 196 height 28
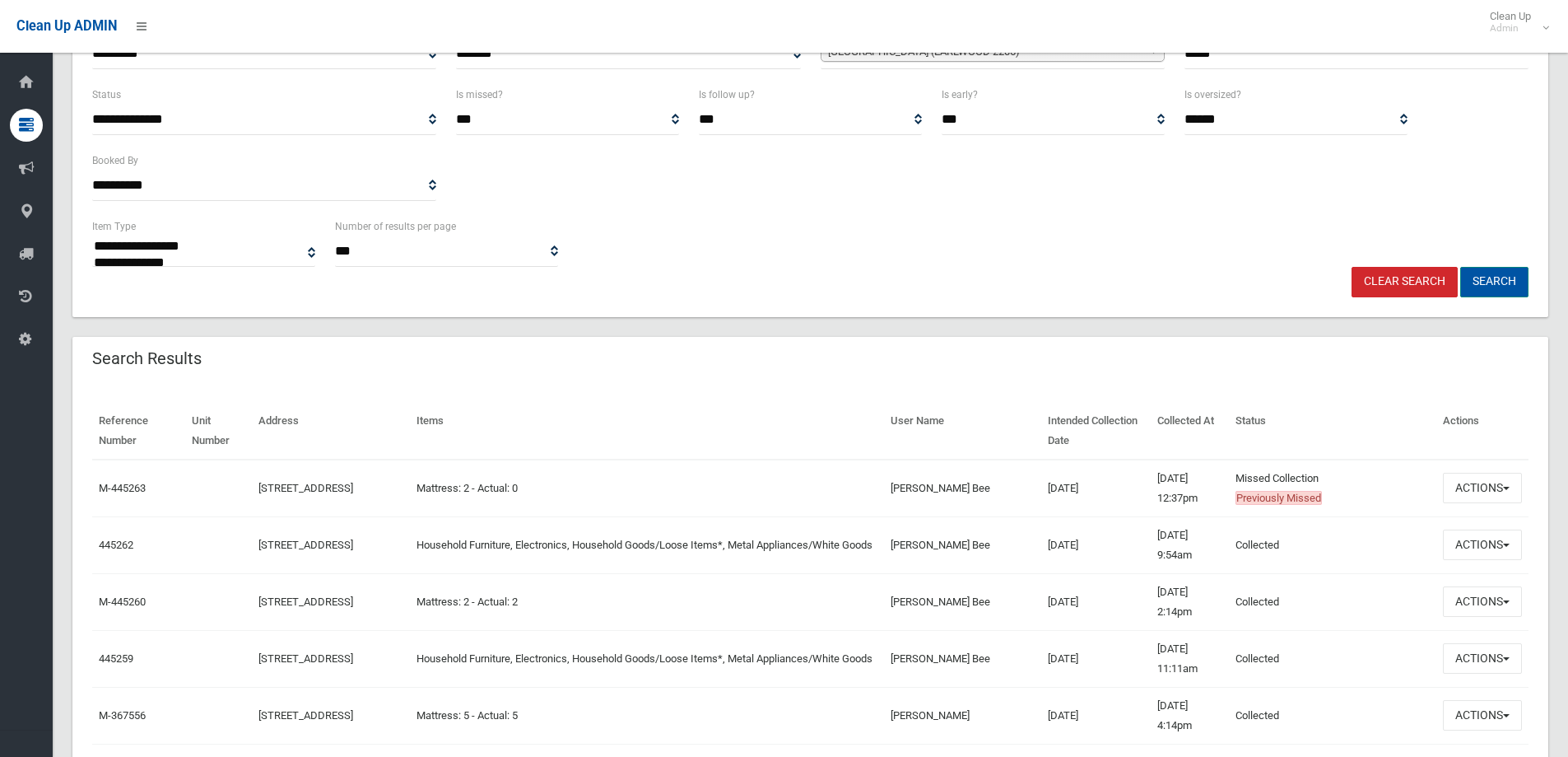
click at [1496, 279] on button "Search" at bounding box center [1495, 282] width 69 height 31
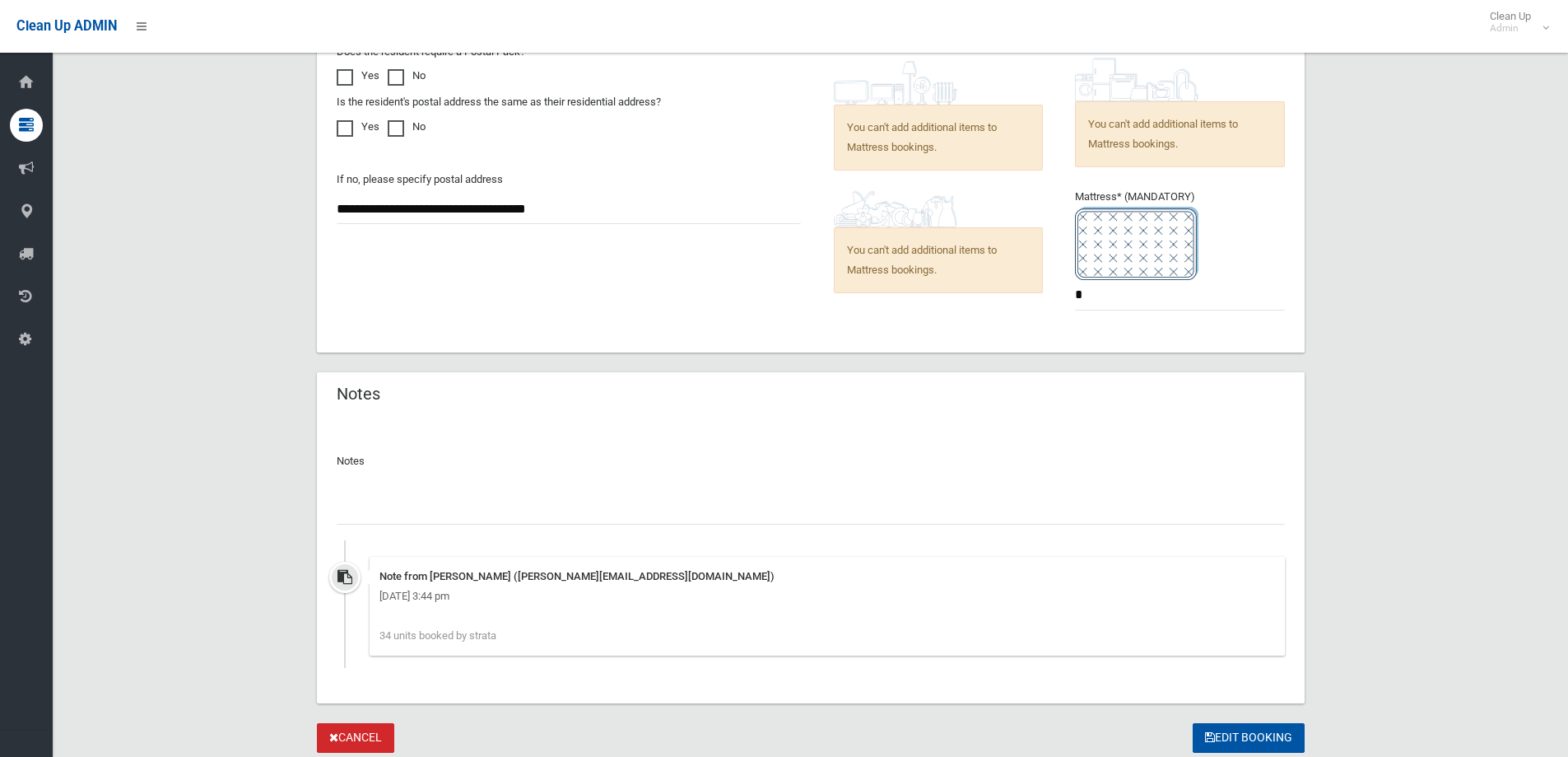
scroll to position [1317, 0]
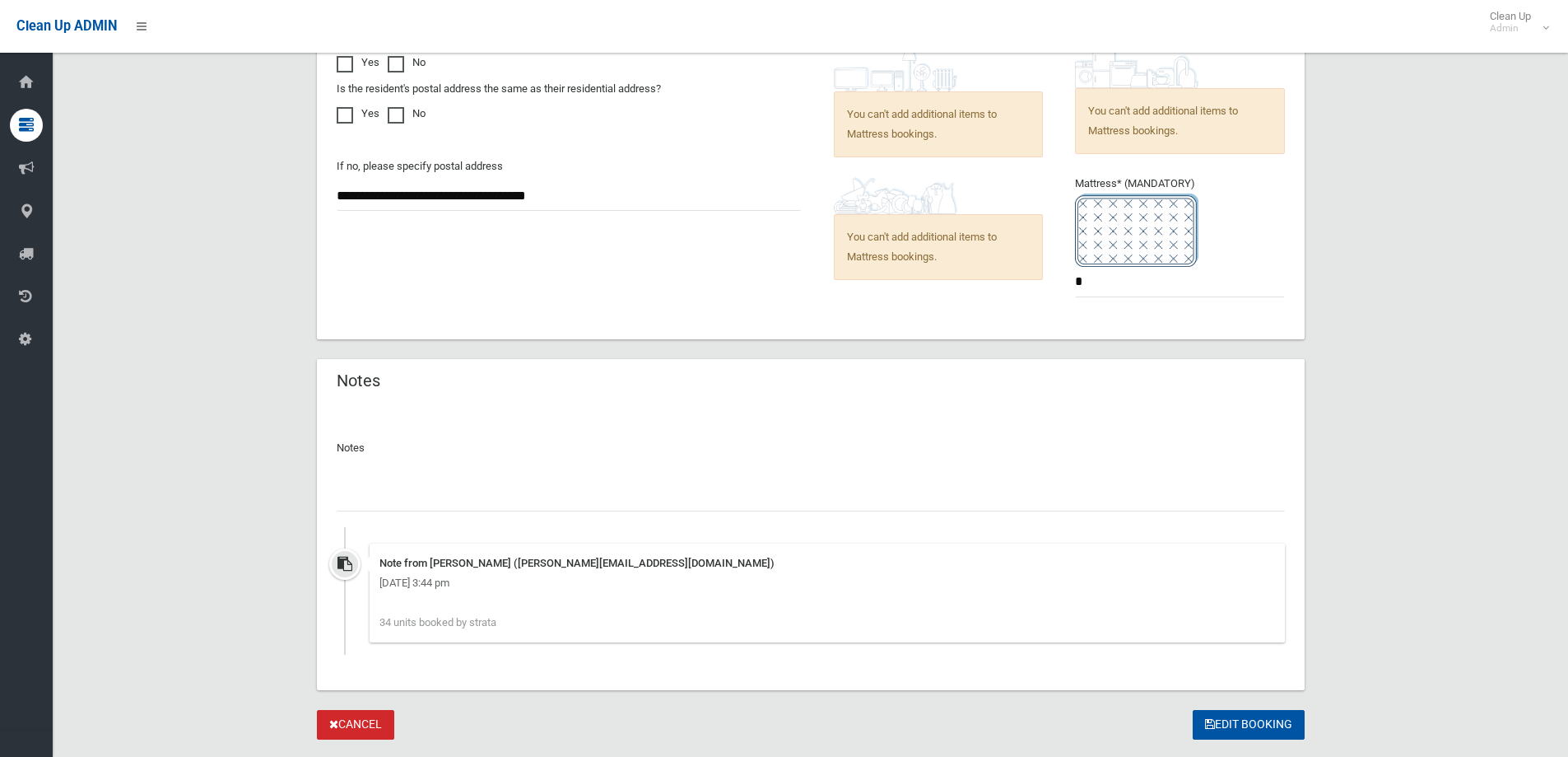
drag, startPoint x: 369, startPoint y: 495, endPoint x: 368, endPoint y: 486, distance: 9.1
click at [369, 491] on input "text" at bounding box center [810, 496] width 949 height 31
click at [410, 496] on input "*********" at bounding box center [810, 496] width 949 height 31
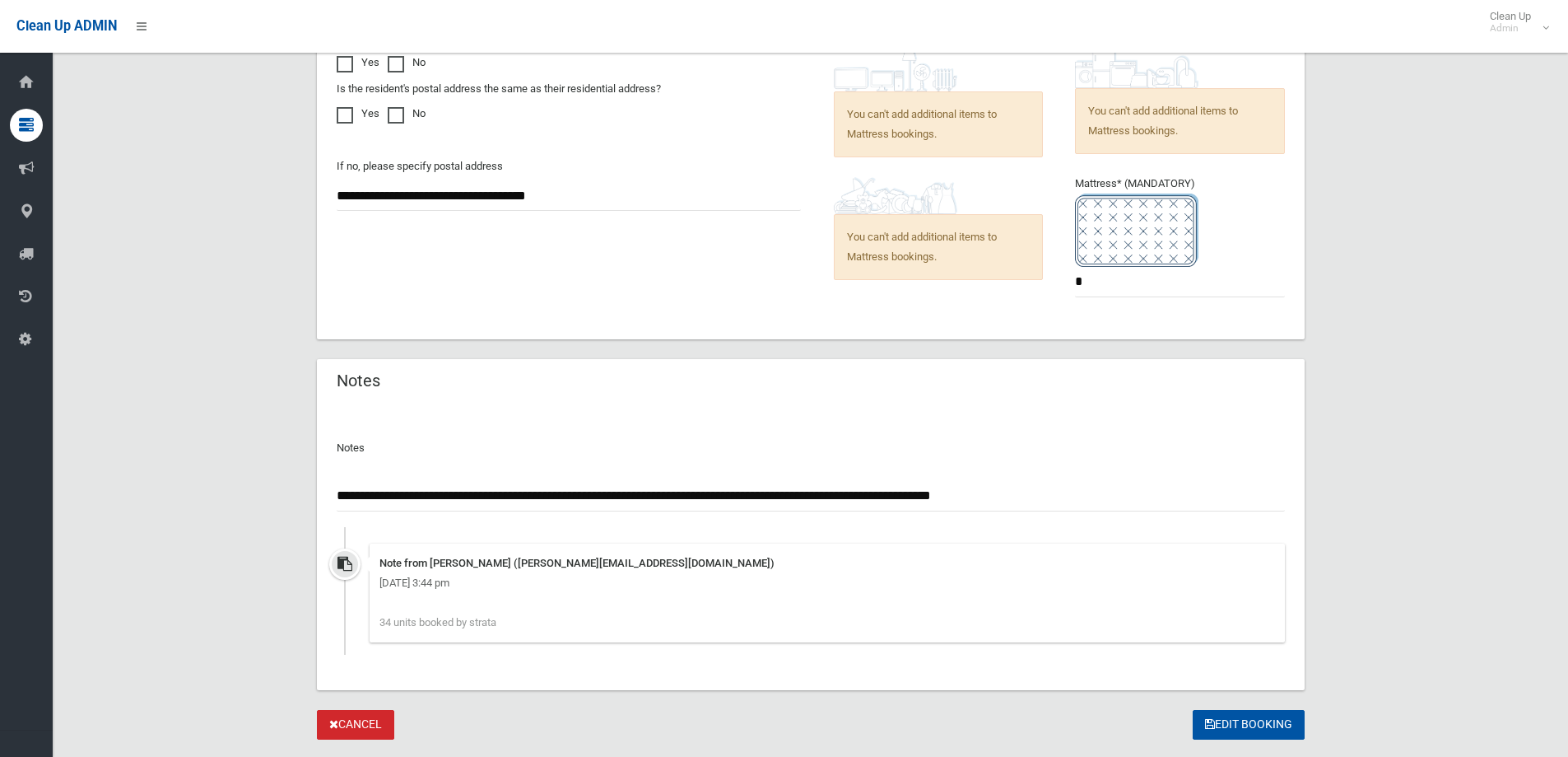
drag, startPoint x: 967, startPoint y: 502, endPoint x: 921, endPoint y: 428, distance: 87.1
click at [921, 428] on div "**********" at bounding box center [810, 539] width 949 height 230
click at [996, 496] on input "**********" at bounding box center [810, 496] width 949 height 31
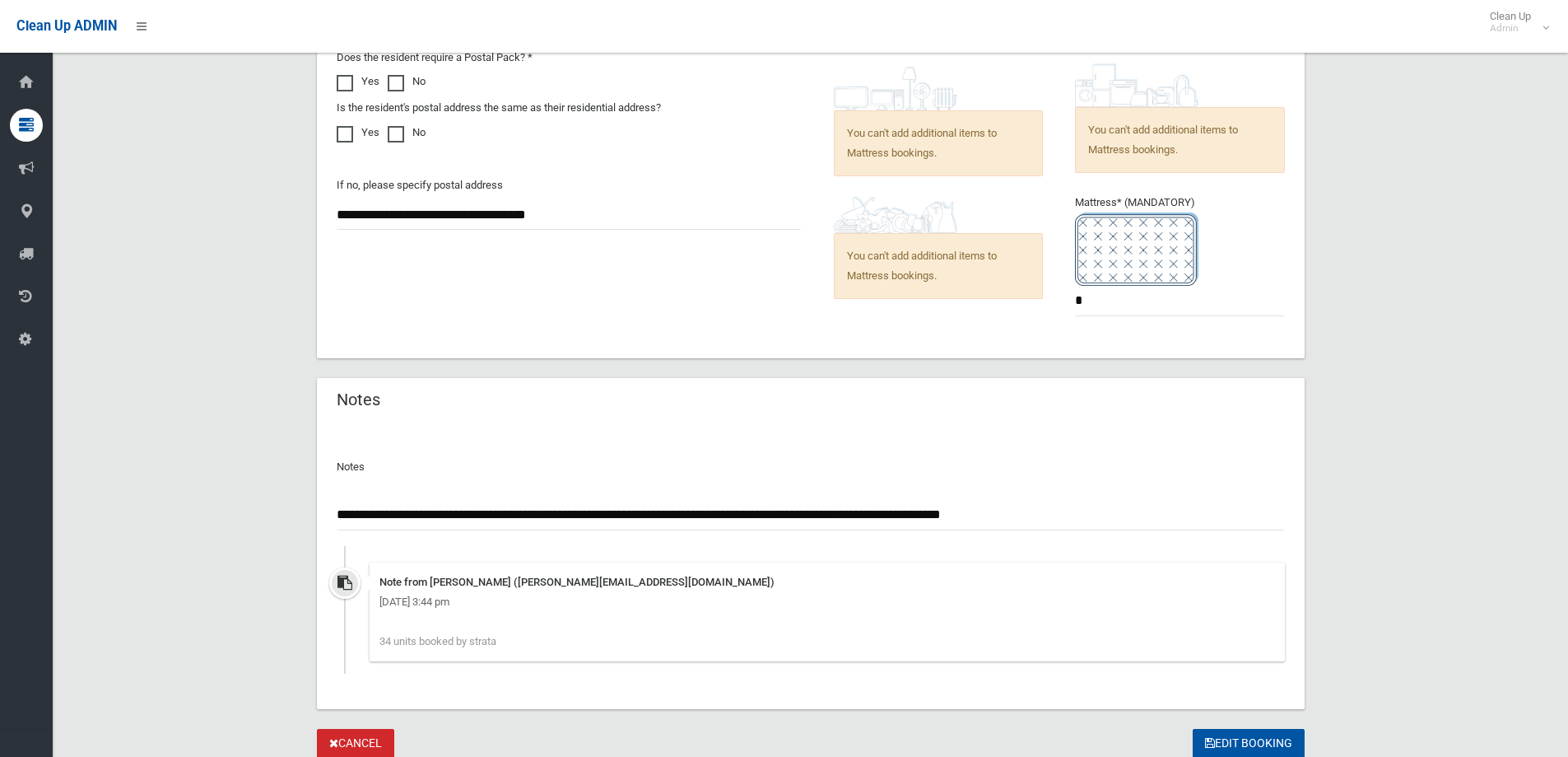
scroll to position [1360, 0]
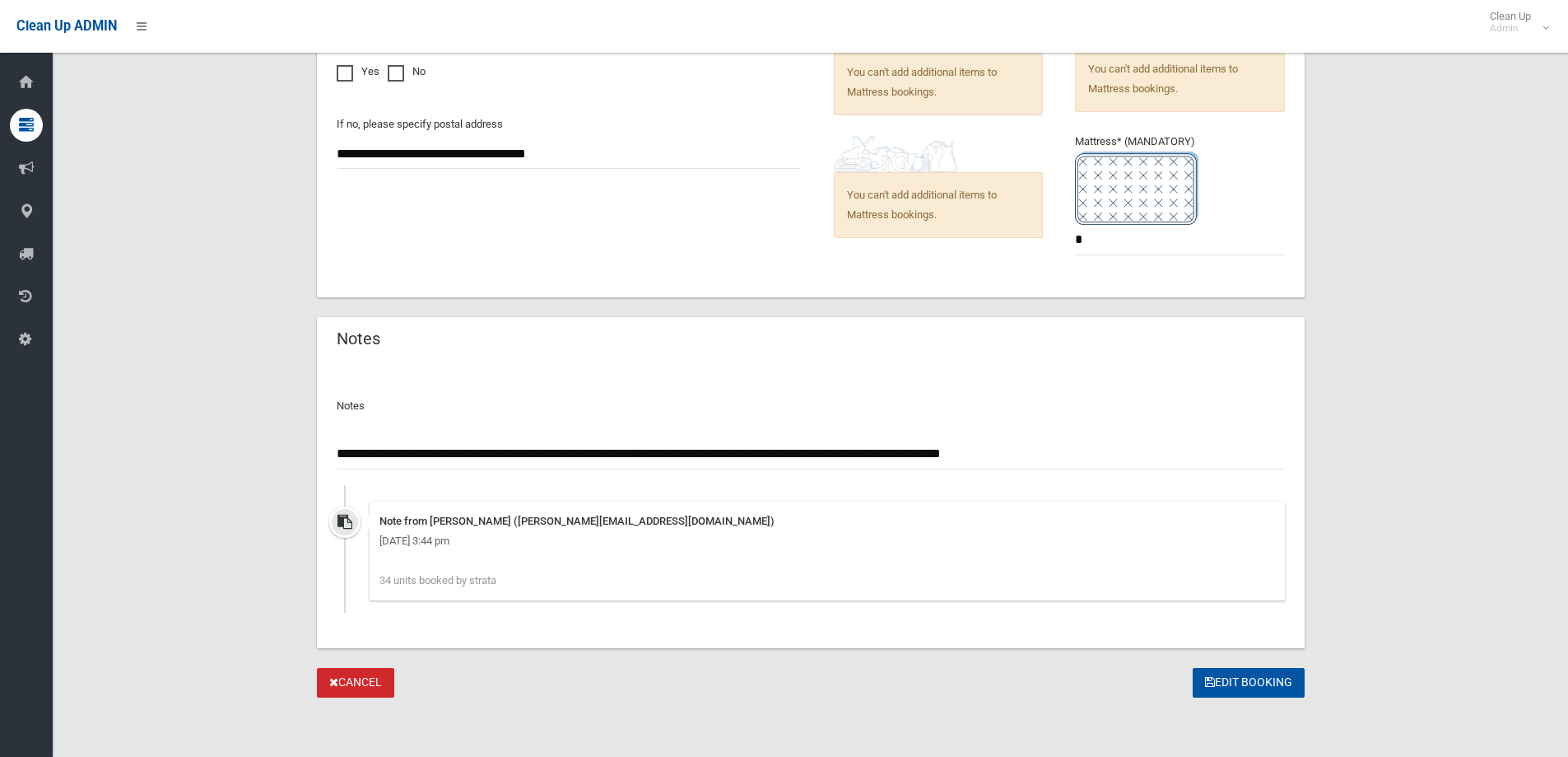
click at [362, 448] on input "**********" at bounding box center [810, 454] width 949 height 31
type input "**********"
click at [1249, 680] on button "Edit Booking" at bounding box center [1248, 683] width 112 height 31
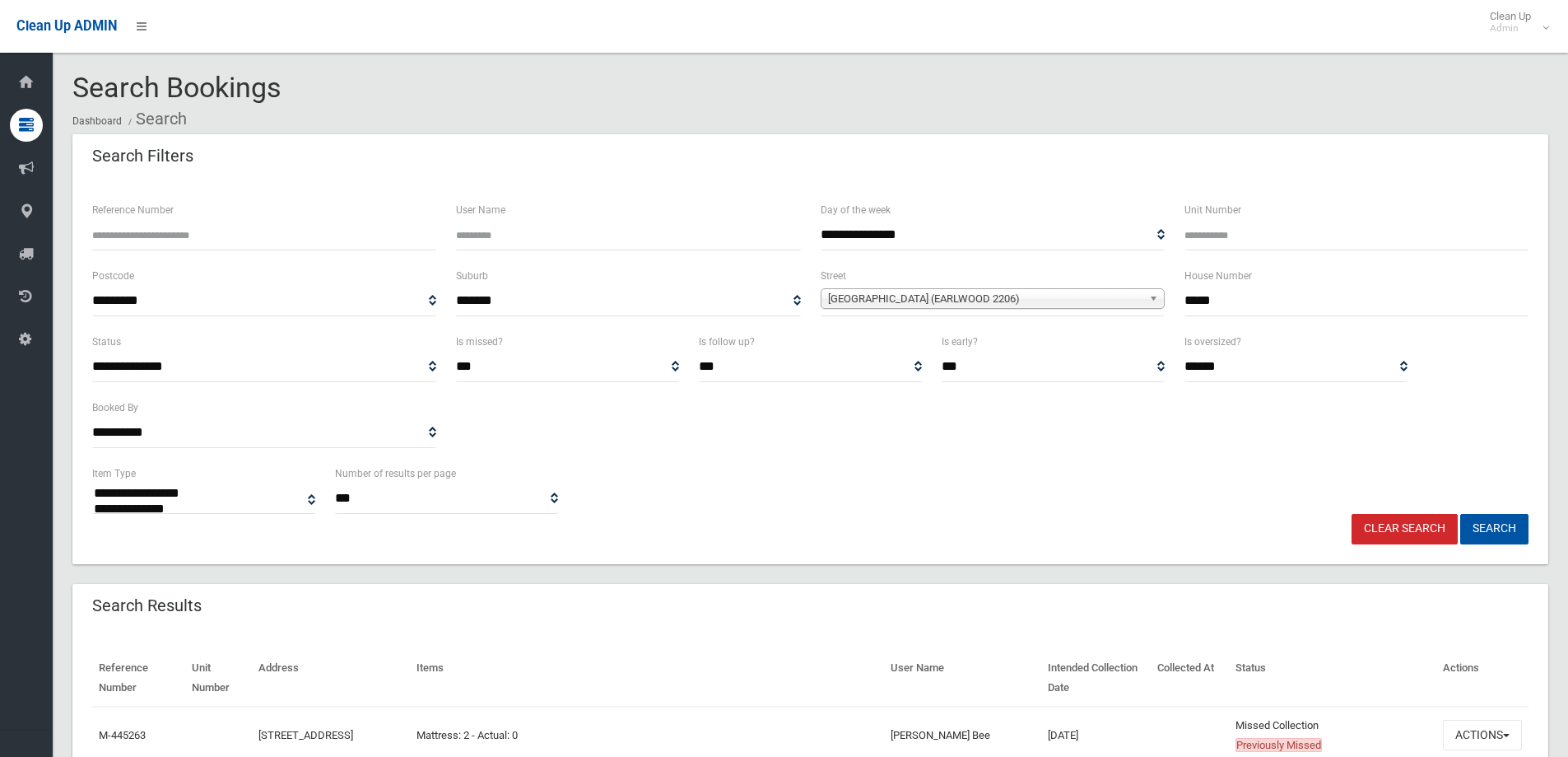
select select
